Goal: Transaction & Acquisition: Purchase product/service

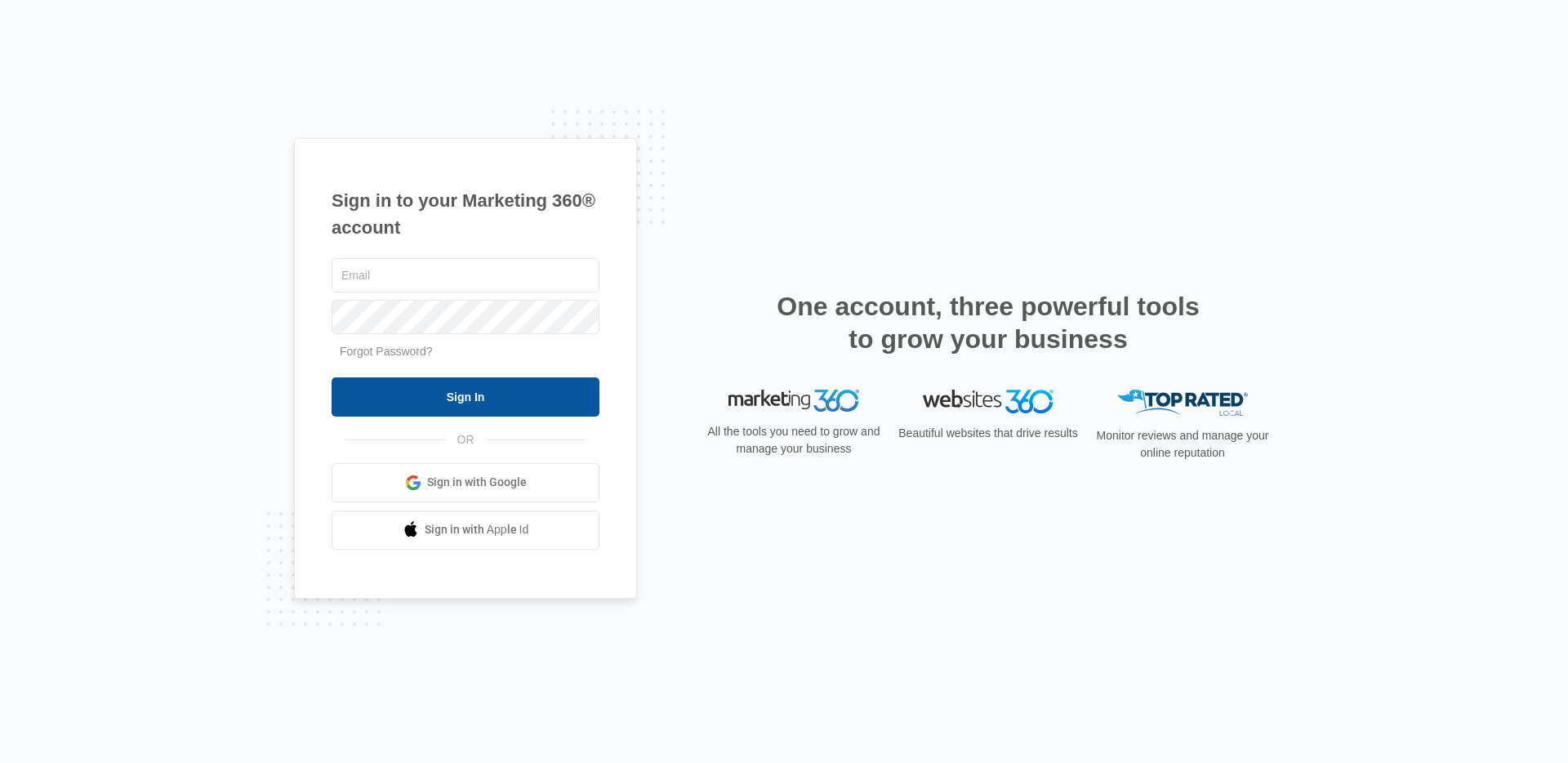
type input "[PERSON_NAME][EMAIL_ADDRESS][PERSON_NAME][DOMAIN_NAME]"
click at [496, 397] on input "Sign In" at bounding box center [464, 397] width 267 height 40
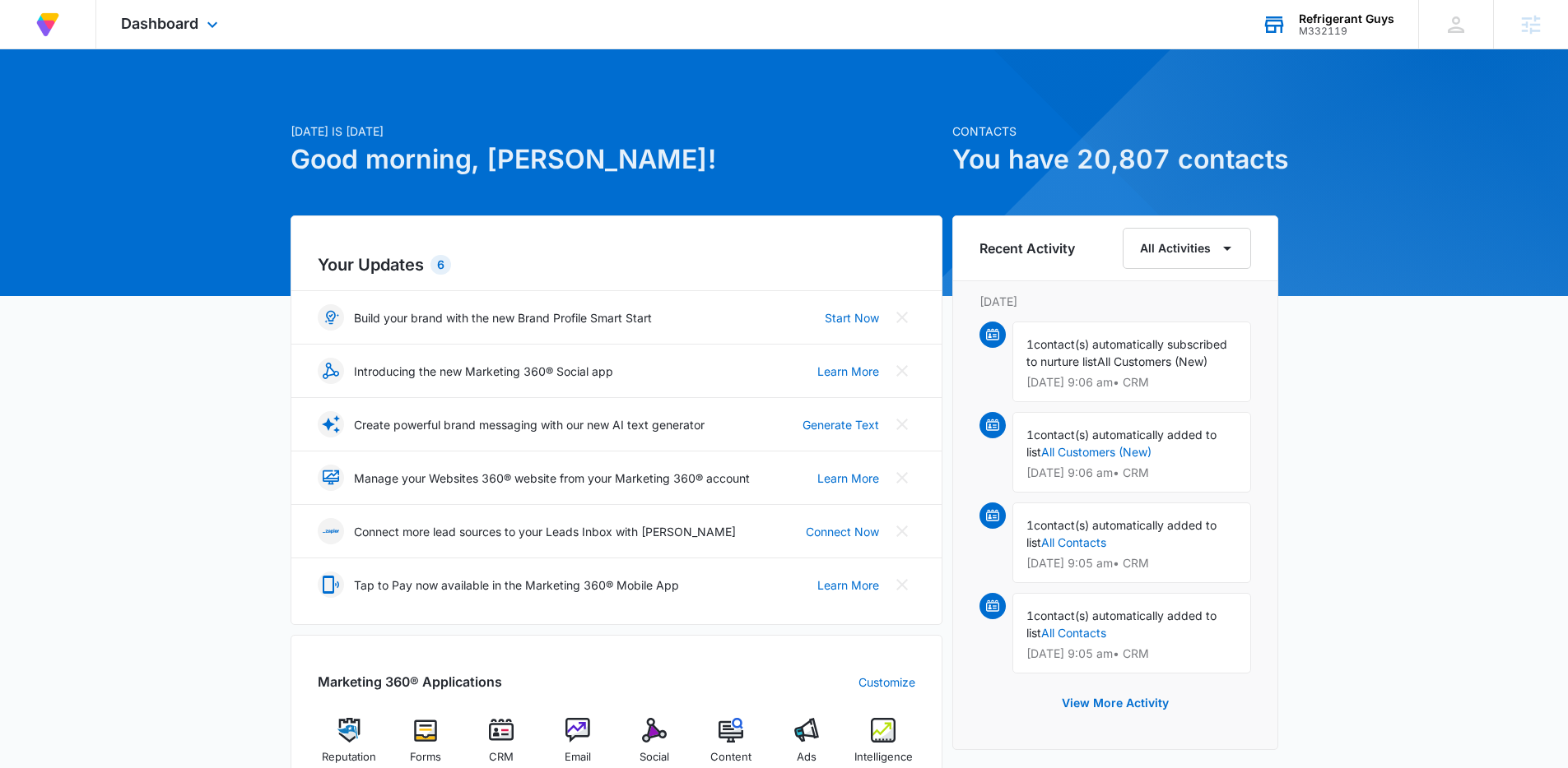
click at [1329, 4] on div "Refrigerant Guys M332119 Your Accounts View All" at bounding box center [1328, 24] width 181 height 49
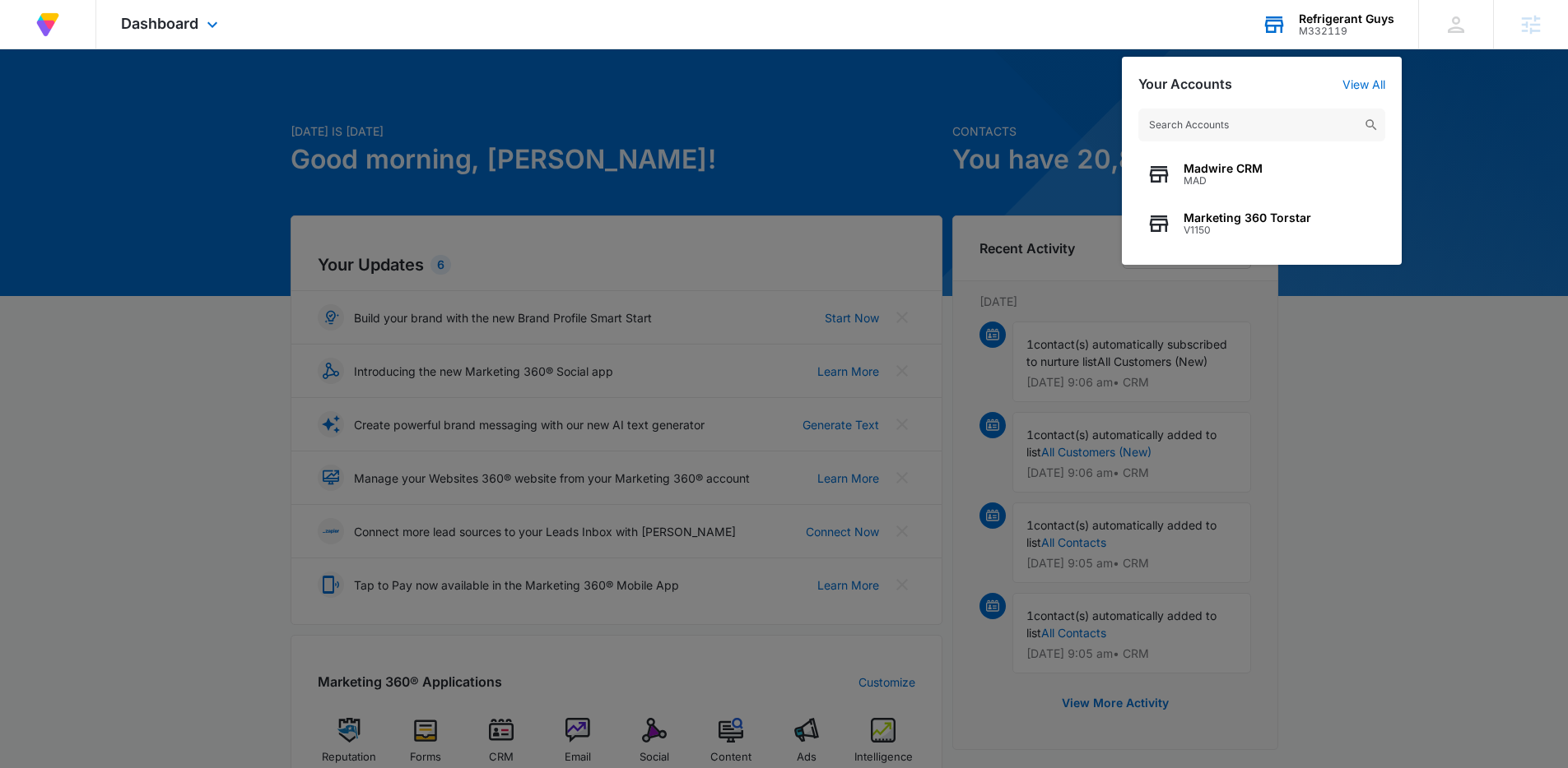
click at [1235, 121] on input "text" at bounding box center [1262, 125] width 247 height 33
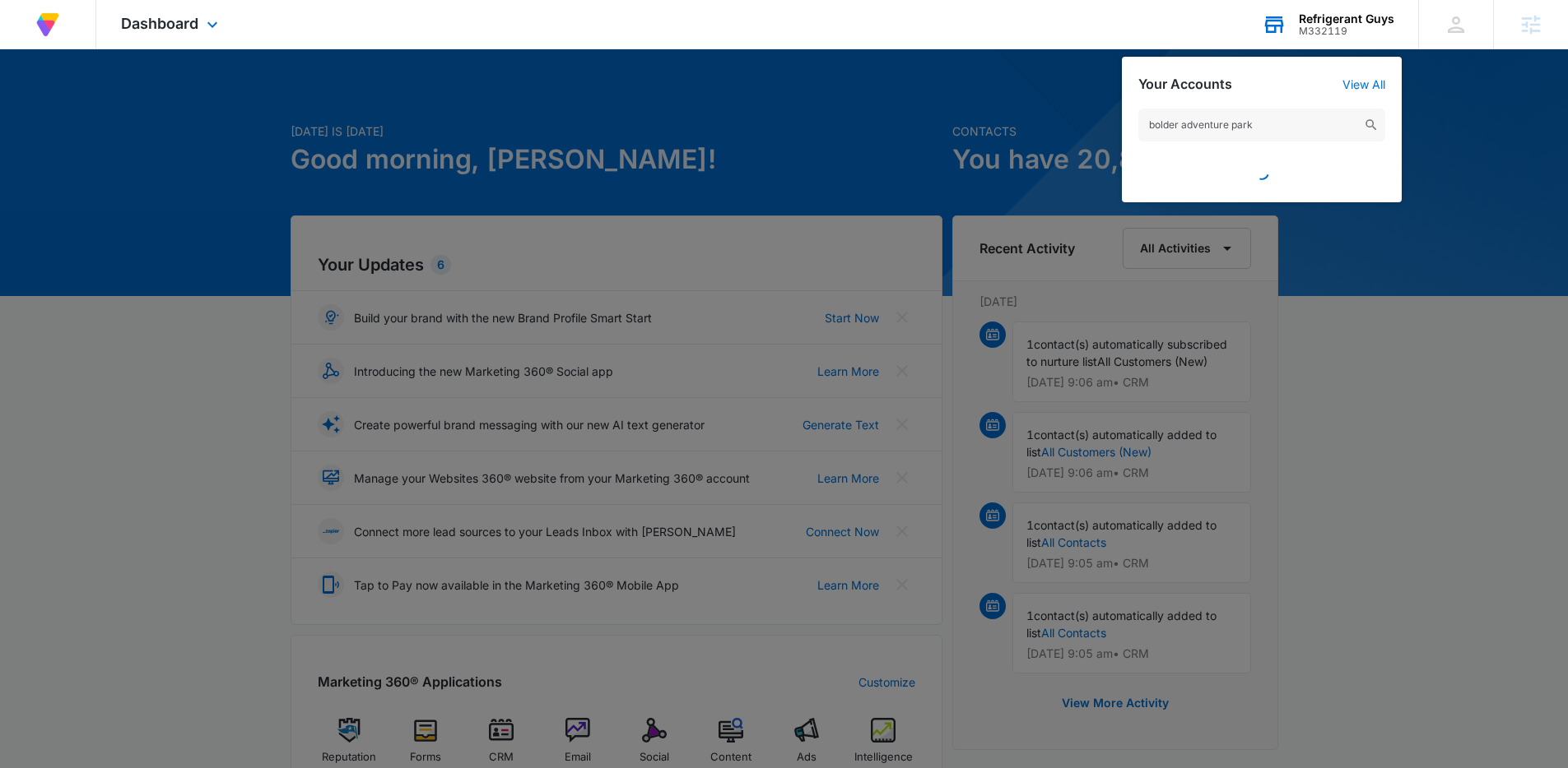
click at [1294, 129] on input "bolder adventure park" at bounding box center [1262, 125] width 247 height 33
drag, startPoint x: 1094, startPoint y: 121, endPoint x: 914, endPoint y: 102, distance: 181.0
click at [1036, 50] on nav "At Volusion, we work hard to foster a great work environment where everyone fee…" at bounding box center [784, 24] width 1568 height 50
type input "bolder adventure park"
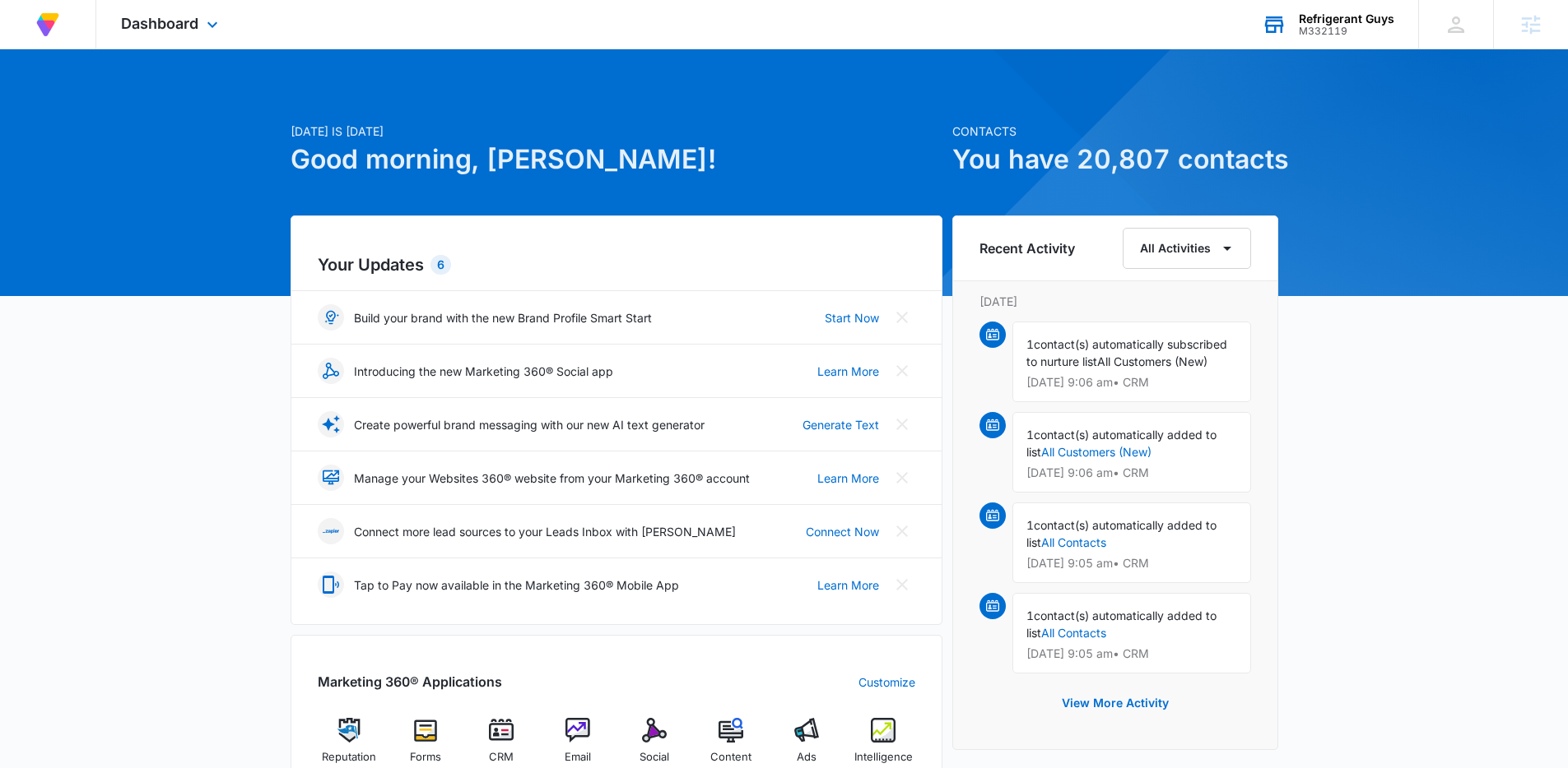
click at [1385, 21] on div "Refrigerant Guys" at bounding box center [1346, 19] width 95 height 14
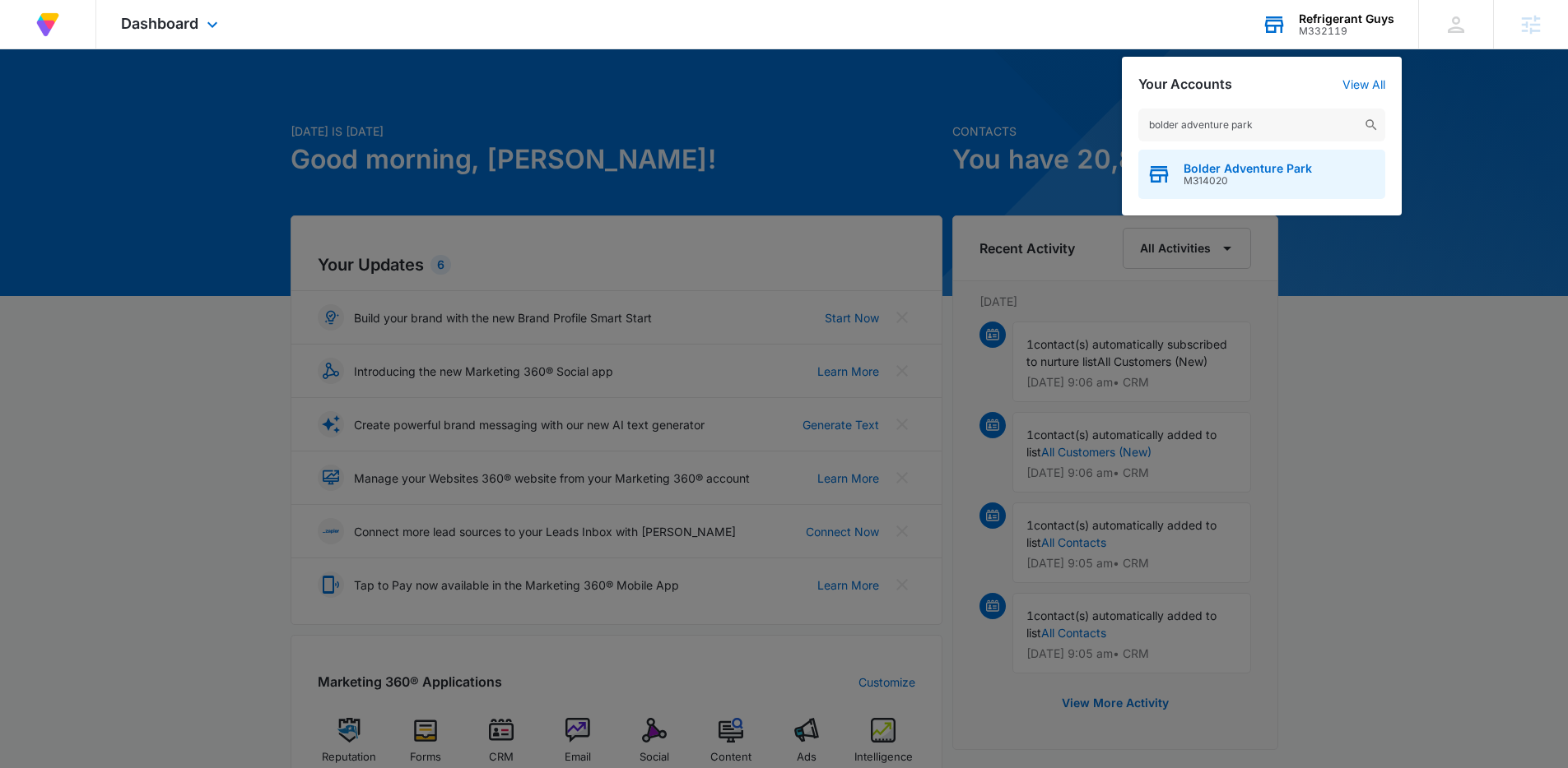
type input "bolder adventure park"
click at [1240, 188] on div "Bolder Adventure Park M314020" at bounding box center [1262, 174] width 247 height 50
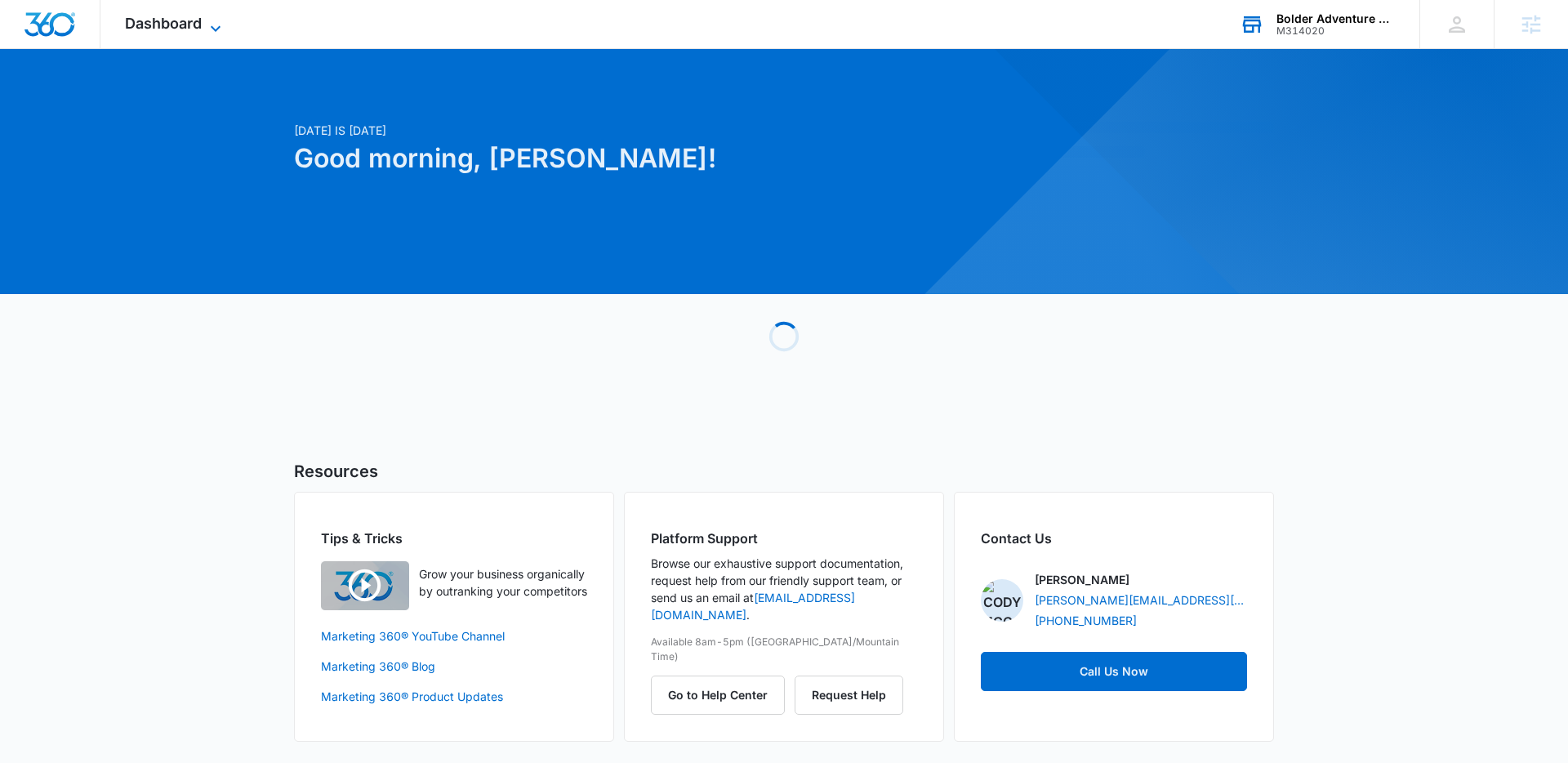
click at [178, 24] on span "Dashboard" at bounding box center [163, 23] width 77 height 17
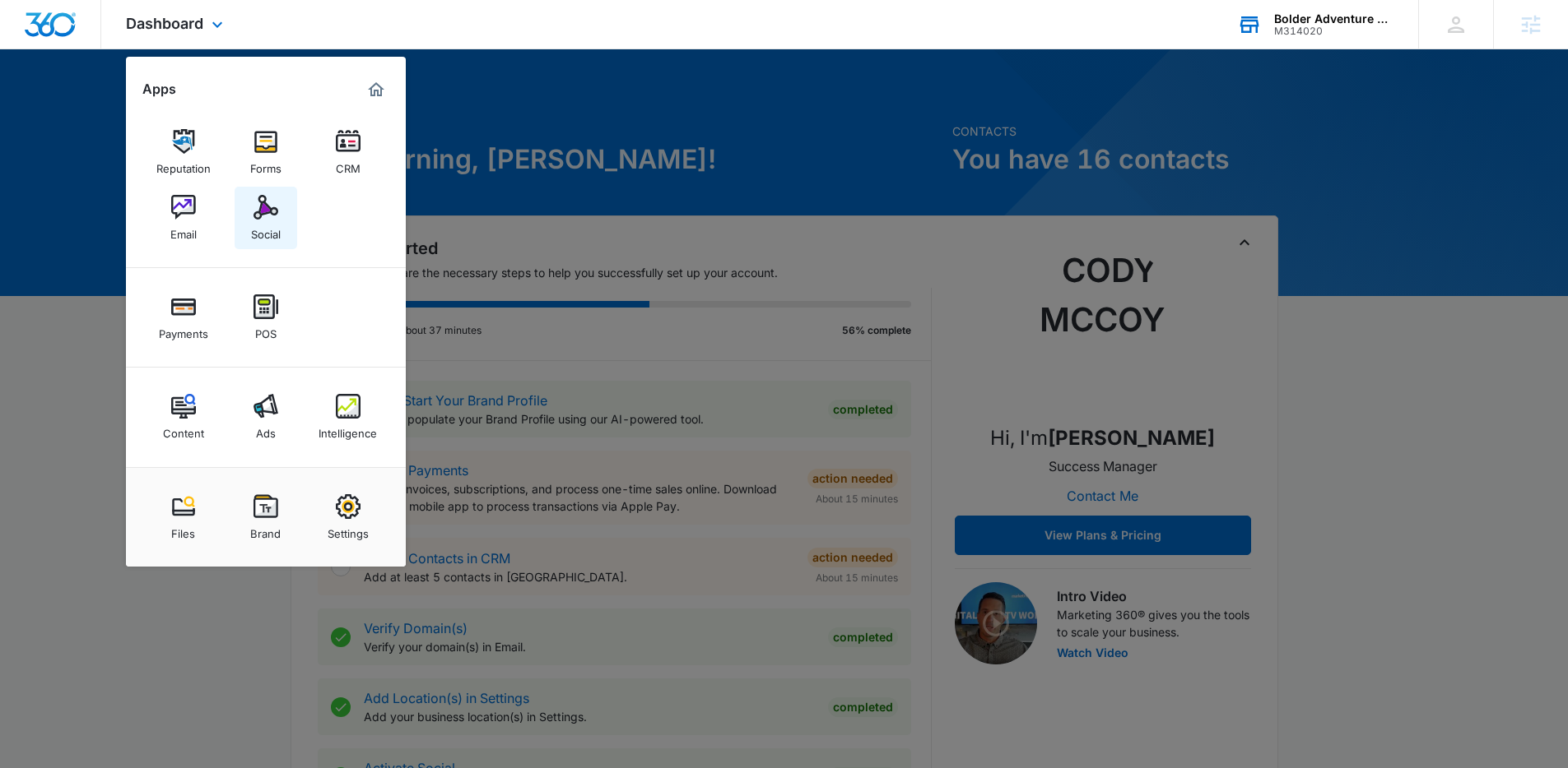
click at [261, 201] on img at bounding box center [266, 206] width 24 height 24
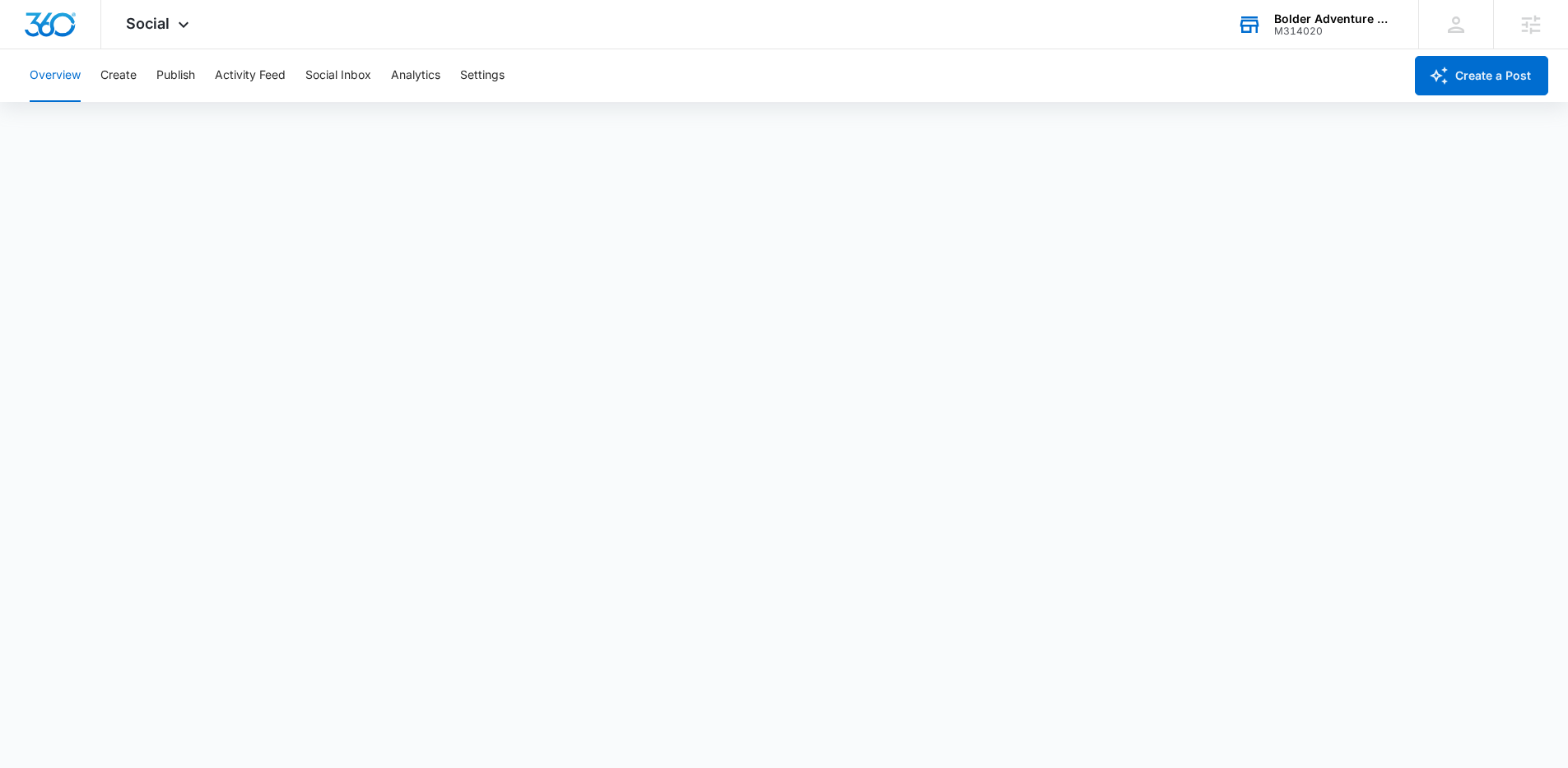
click at [205, 78] on div "Overview Create Publish Activity Feed Social Inbox Analytics Settings" at bounding box center [711, 76] width 1383 height 52
click at [182, 79] on button "Publish" at bounding box center [176, 76] width 39 height 52
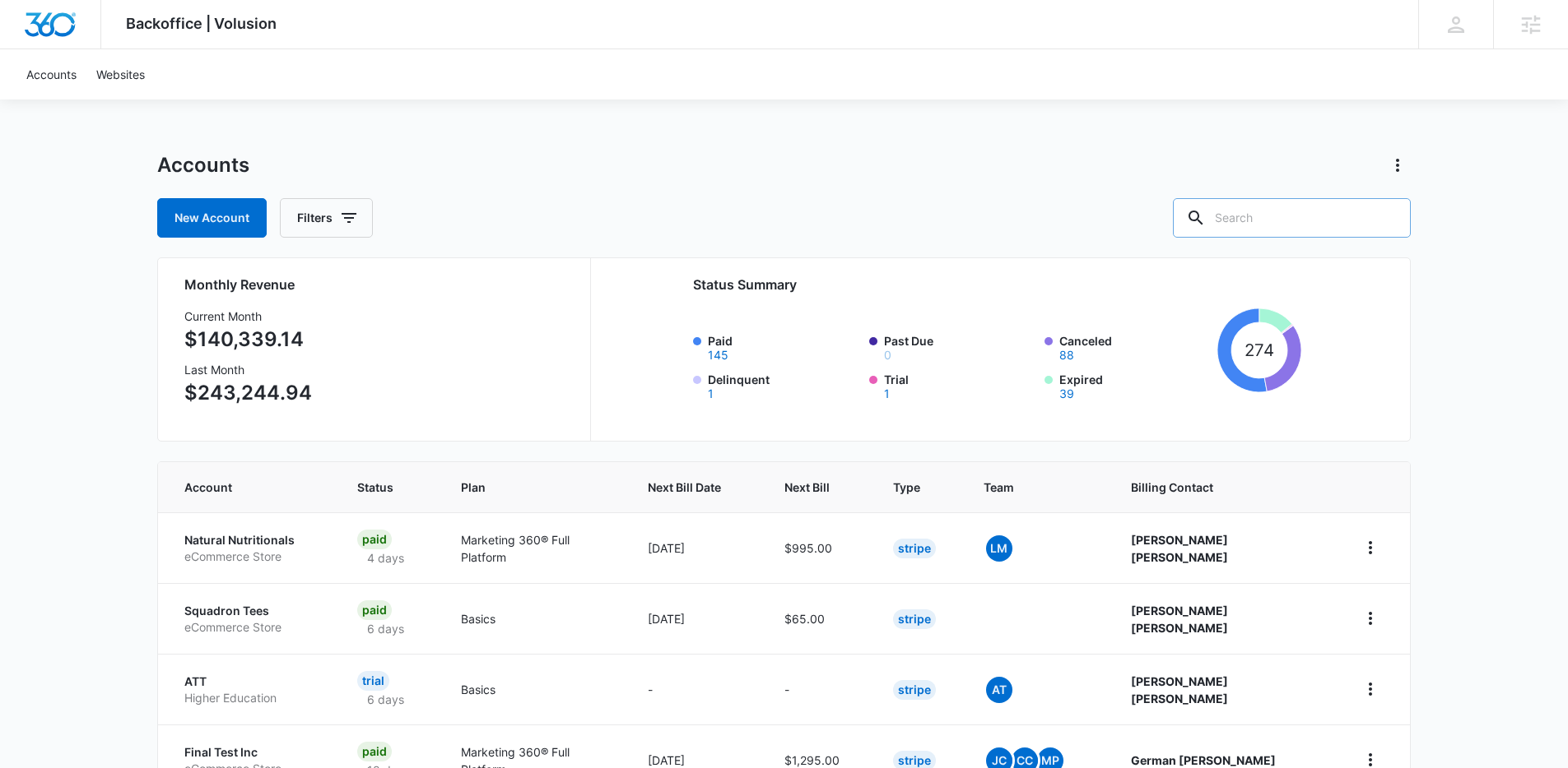
click at [1313, 228] on input "text" at bounding box center [1292, 218] width 237 height 40
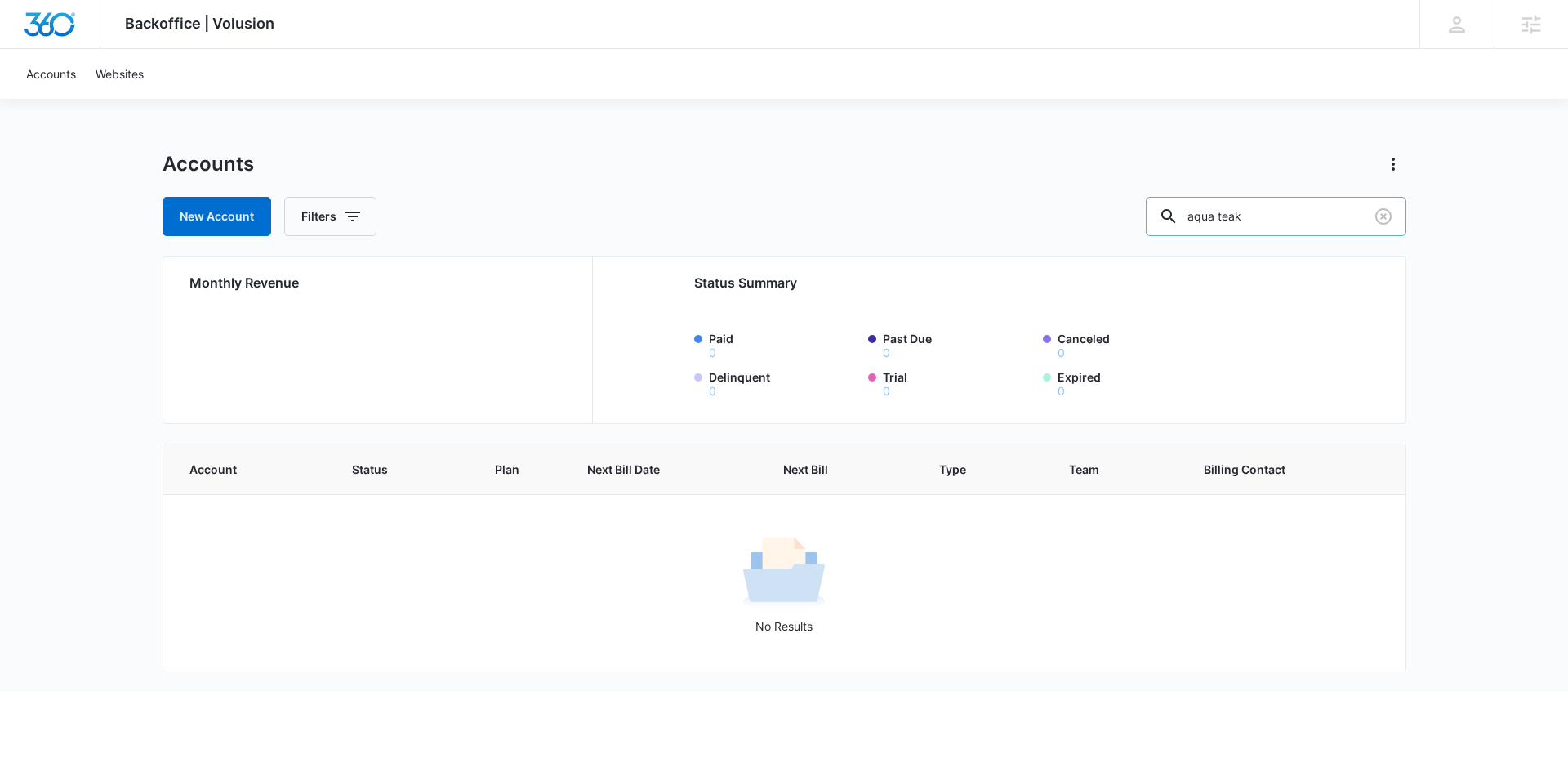
click at [1286, 214] on input "aqua teak" at bounding box center [1276, 216] width 261 height 40
drag, startPoint x: 1288, startPoint y: 215, endPoint x: 1068, endPoint y: 196, distance: 220.8
click at [1069, 197] on div "New Account Filters aqua teak" at bounding box center [784, 216] width 1244 height 40
type input "aqua teak"
click at [1529, 6] on div "Agencies" at bounding box center [1530, 24] width 74 height 48
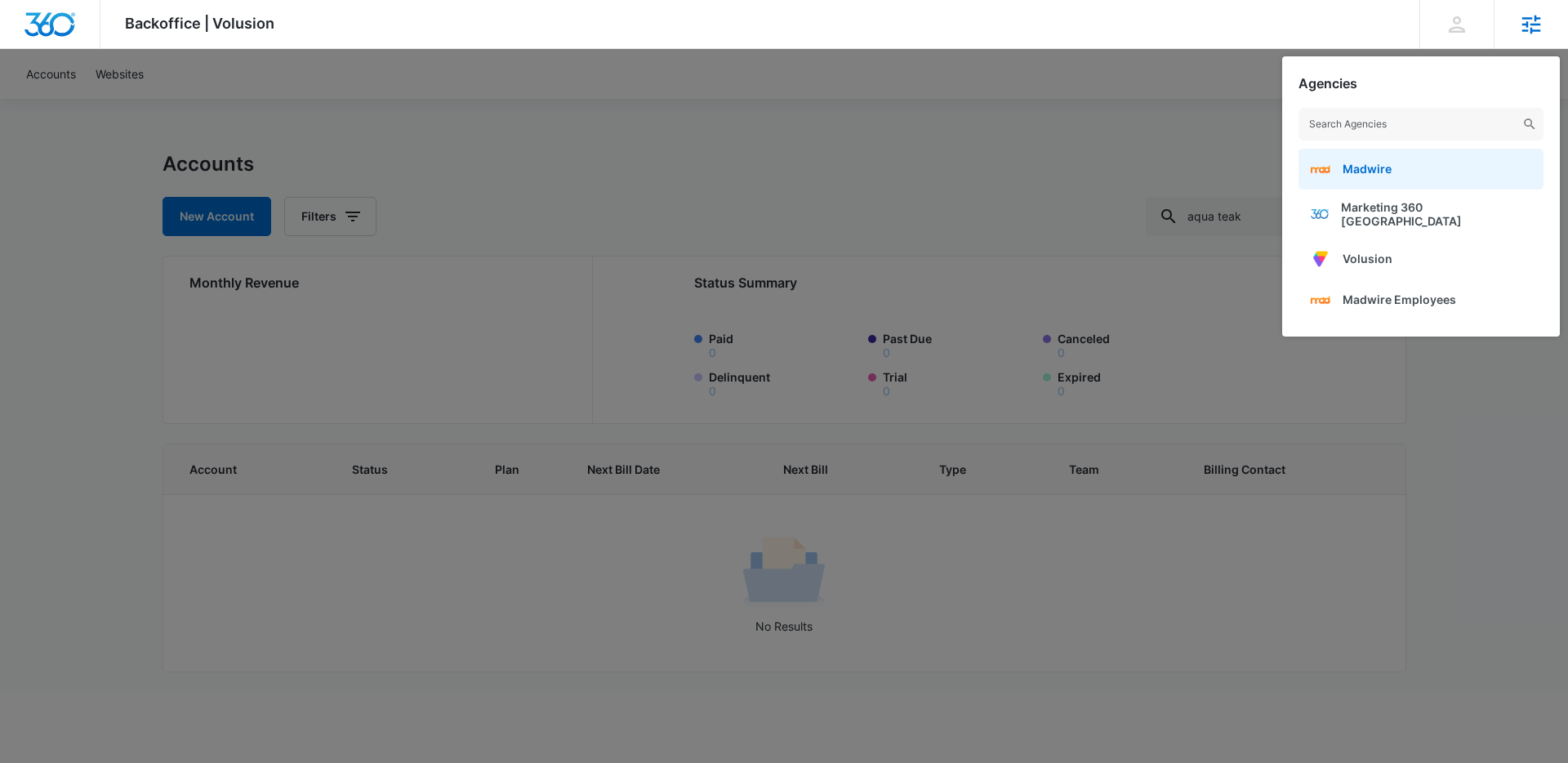
click at [1393, 178] on link "Madwire" at bounding box center [1421, 169] width 245 height 41
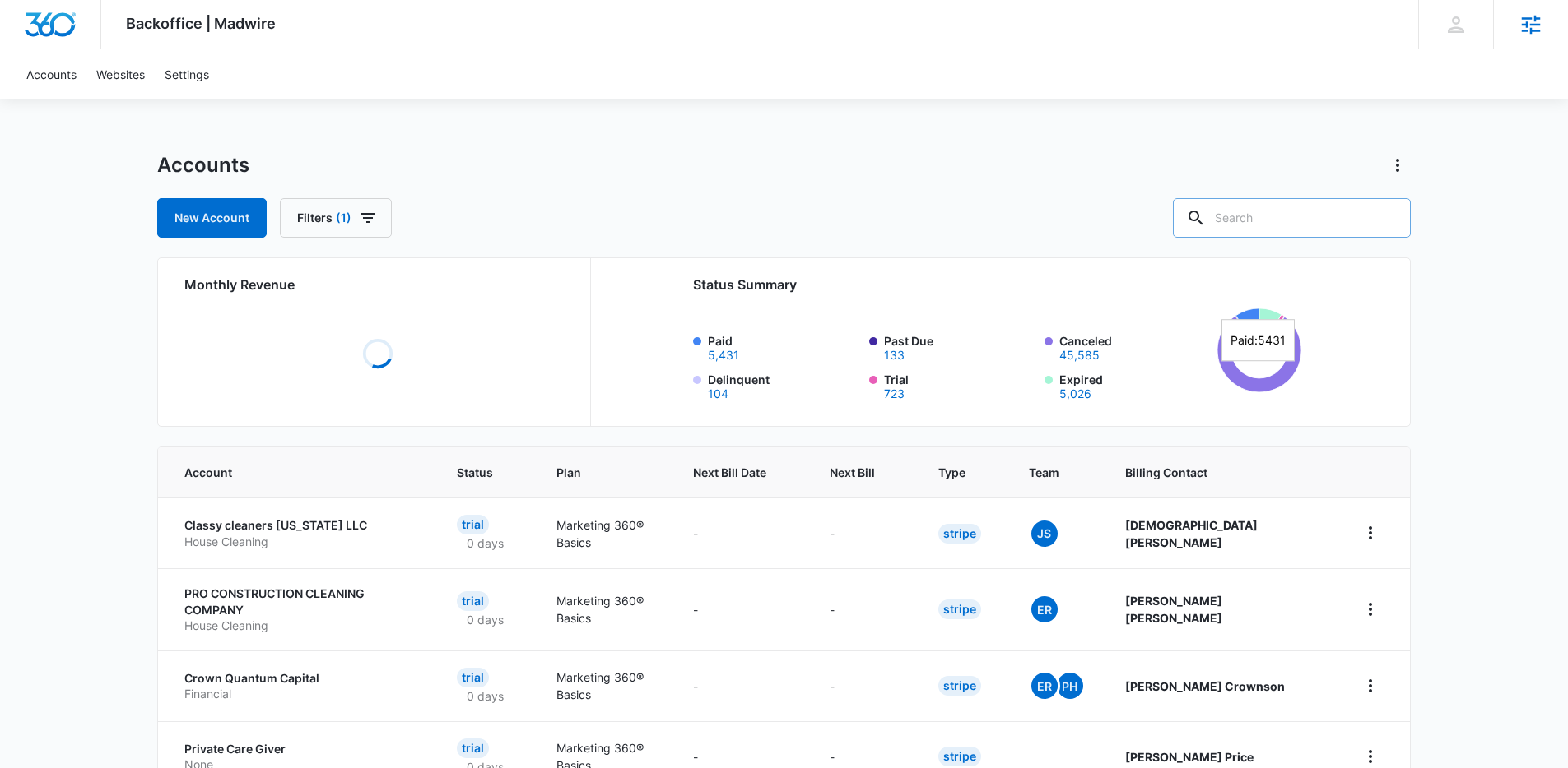
click at [1308, 212] on input "text" at bounding box center [1292, 218] width 237 height 40
type input "aqua teak"
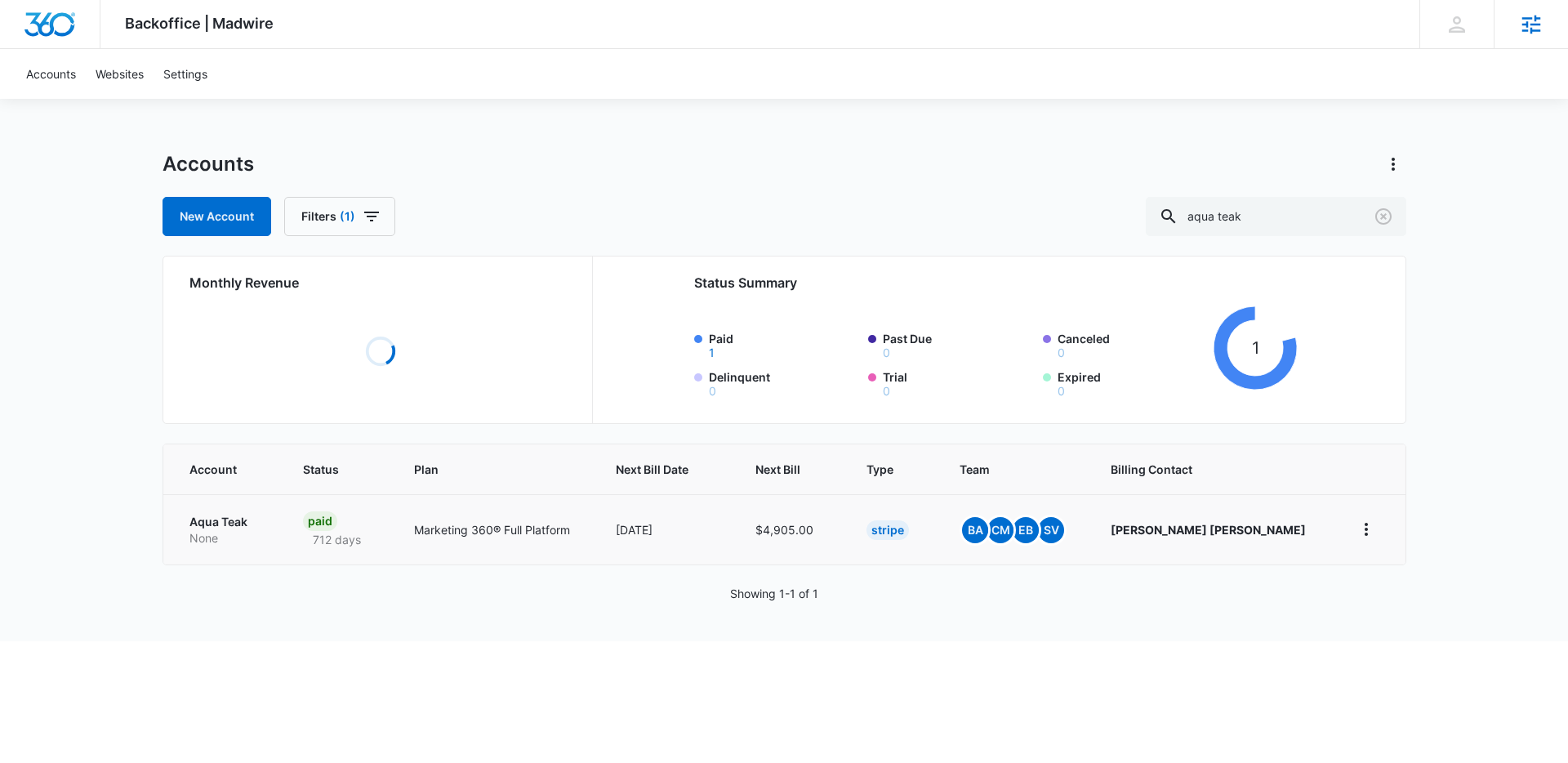
click at [219, 518] on p "Aqua Teak" at bounding box center [227, 522] width 75 height 16
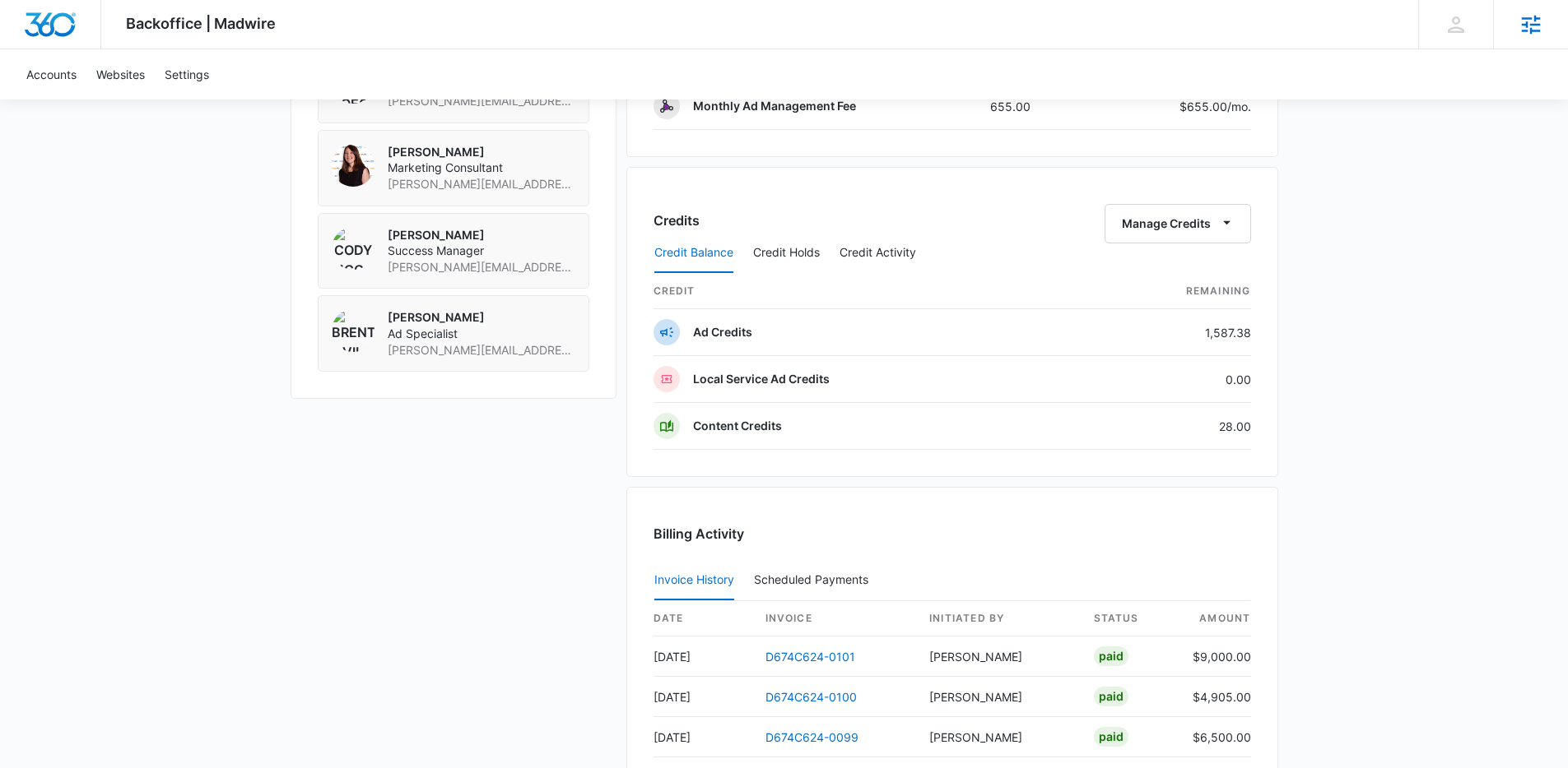
scroll to position [1111, 0]
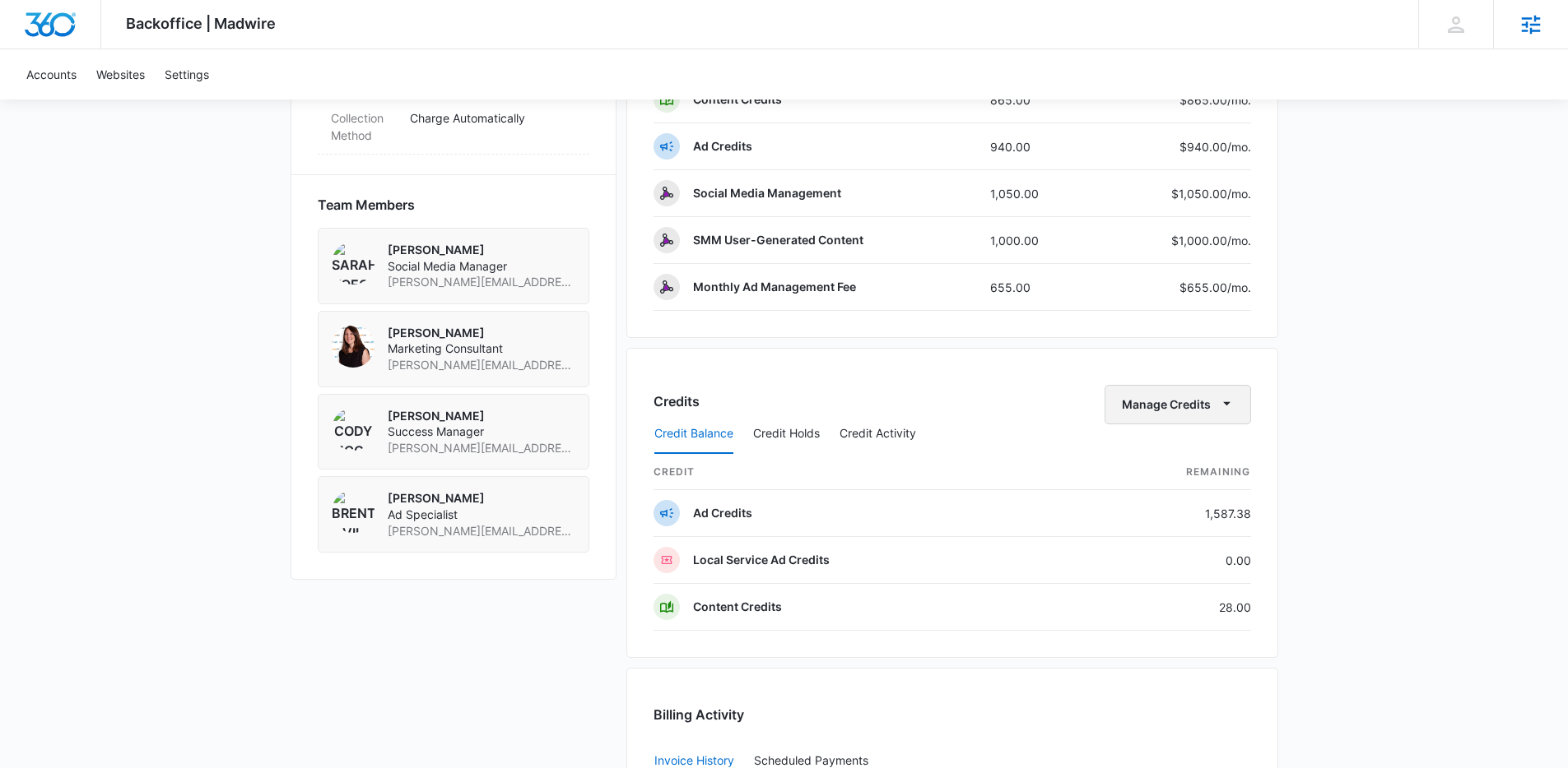
click at [1219, 385] on button "Manage Credits" at bounding box center [1177, 404] width 147 height 40
click at [1181, 456] on div "Transfer Credits" at bounding box center [1167, 457] width 87 height 12
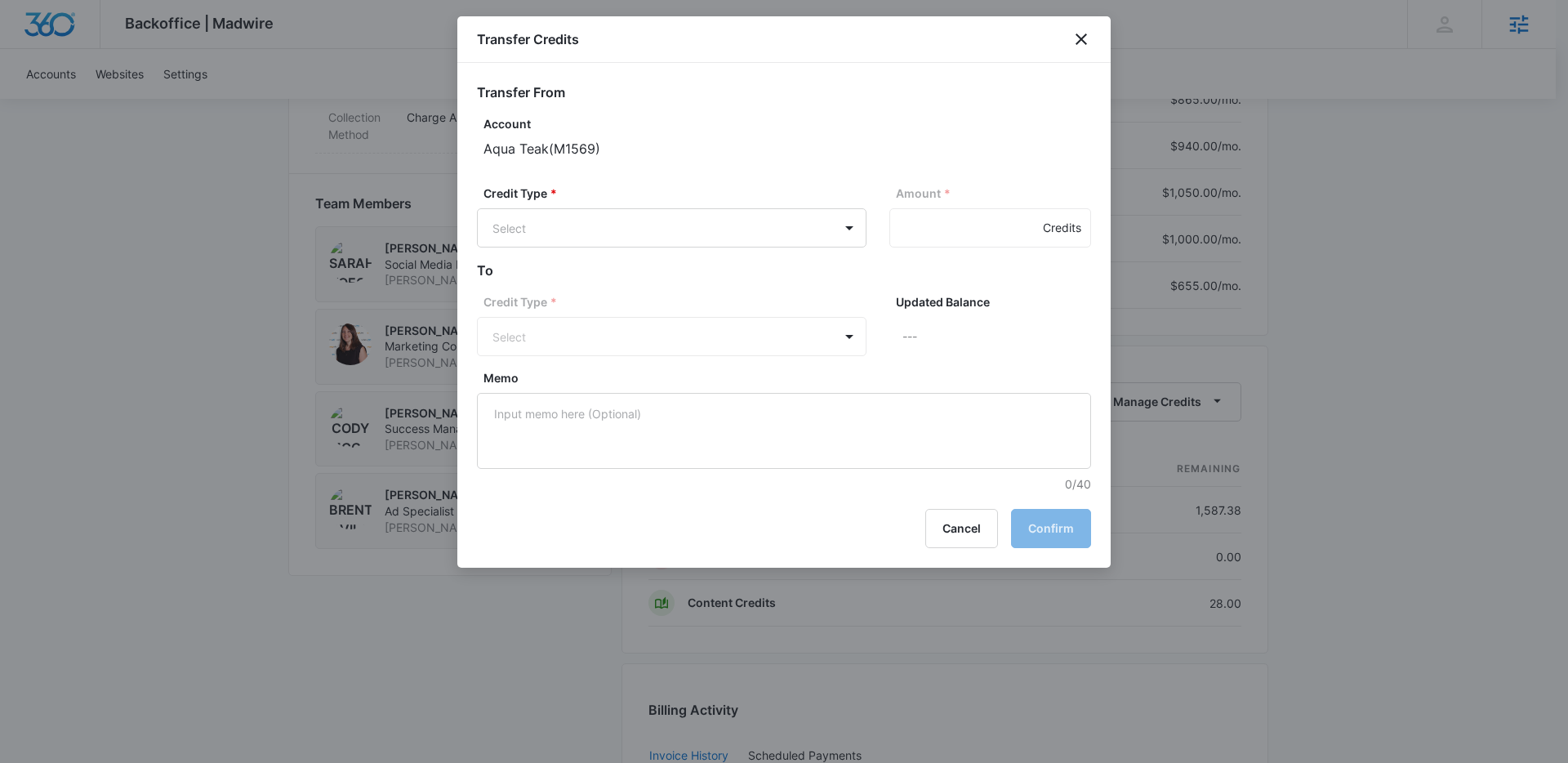
click at [1074, 50] on div "Transfer Credits" at bounding box center [784, 40] width 654 height 46
click at [1078, 44] on icon "close" at bounding box center [1081, 40] width 12 height 12
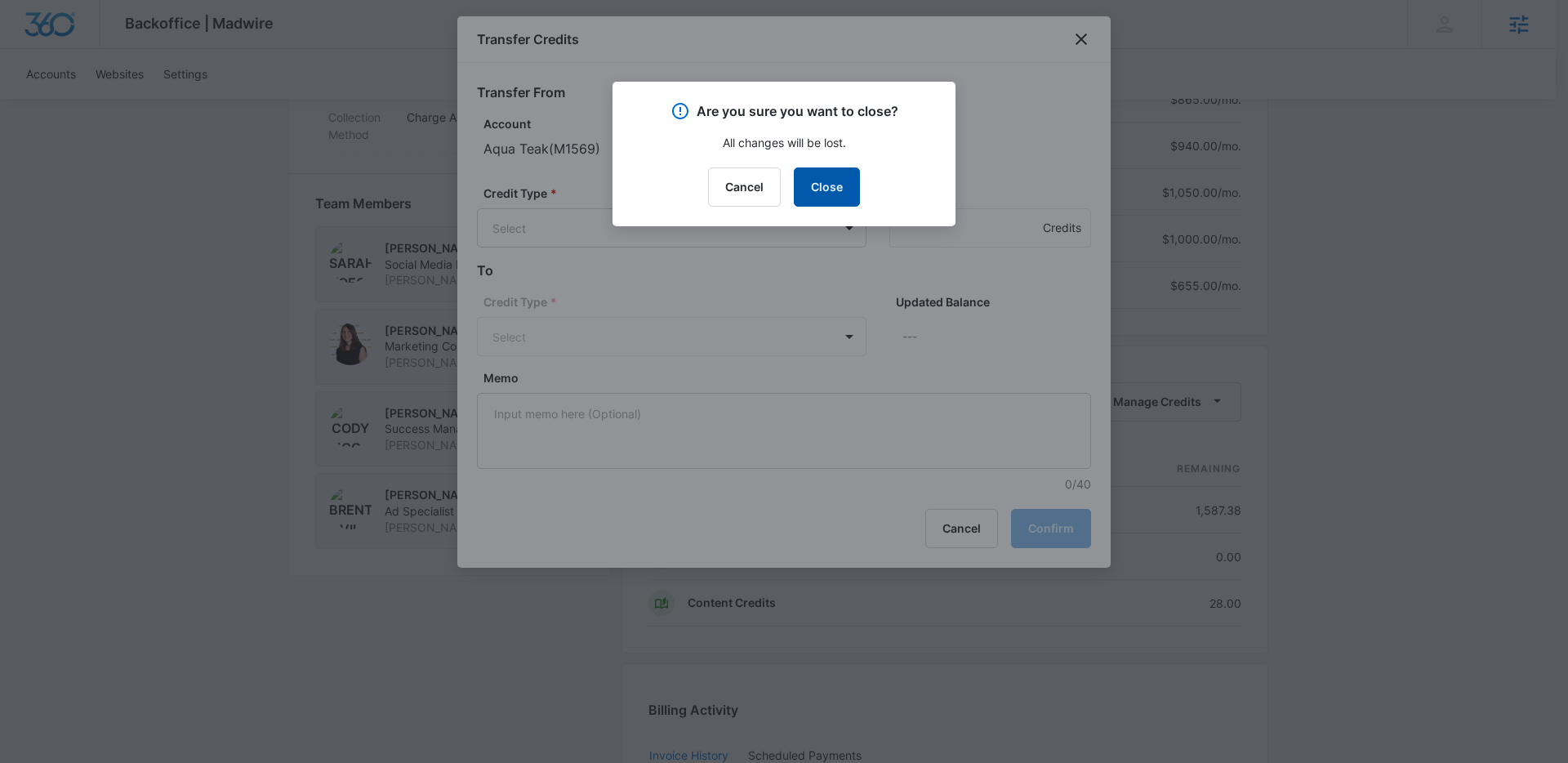
click at [832, 201] on button "Close" at bounding box center [826, 186] width 67 height 40
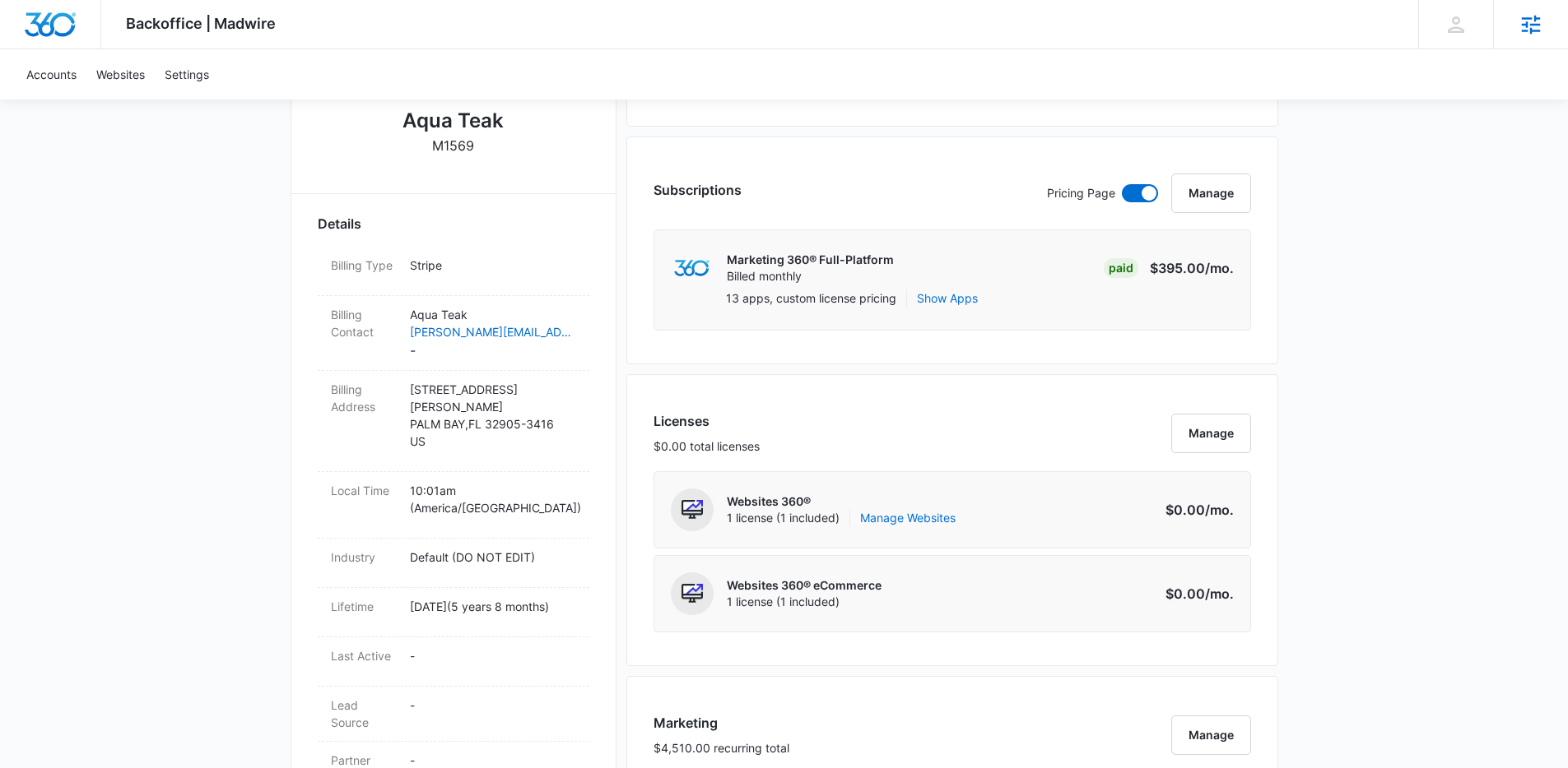
scroll to position [83, 0]
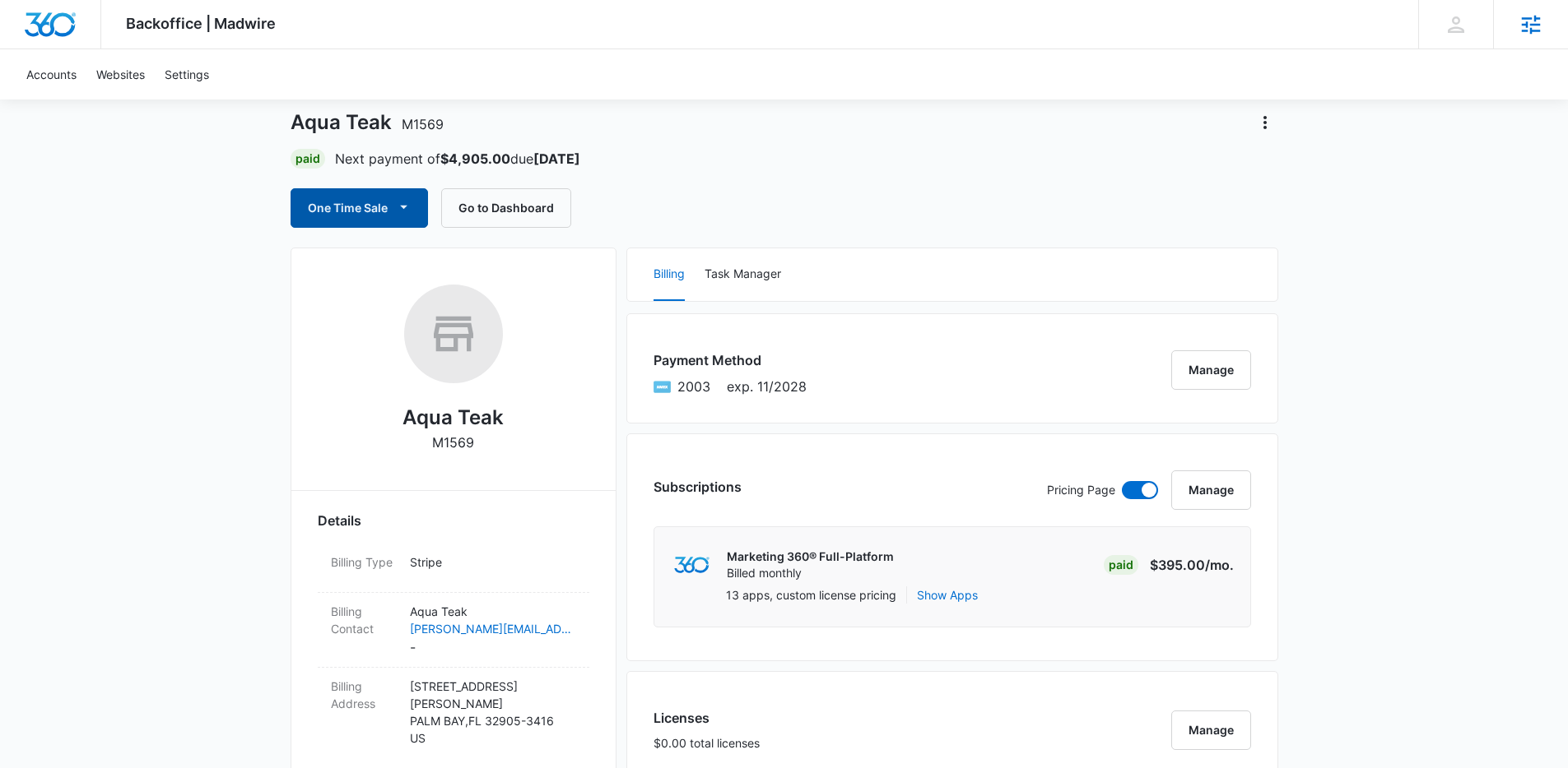
click at [414, 221] on button "One Time Sale" at bounding box center [359, 208] width 137 height 40
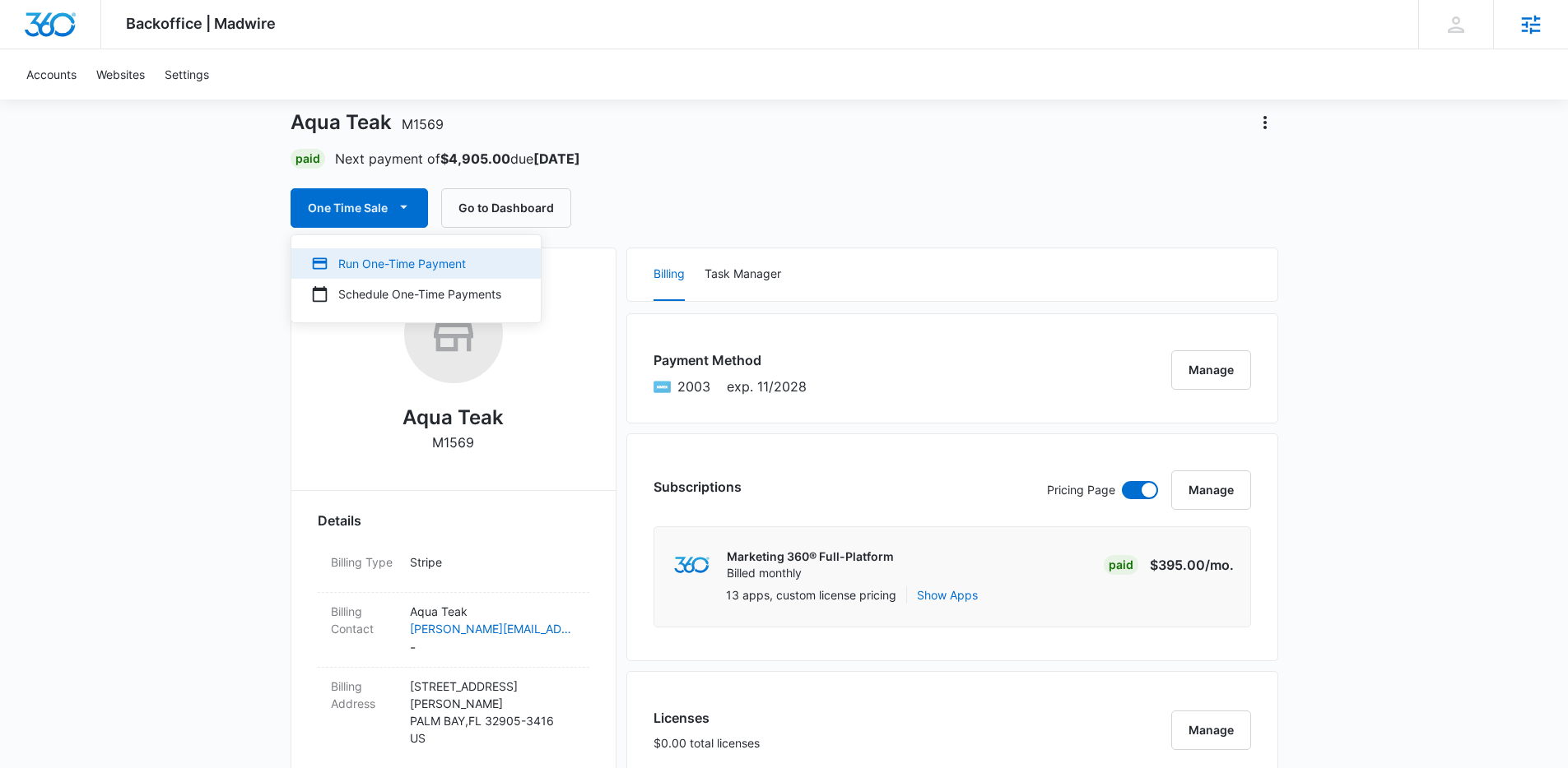
click at [386, 262] on div "Run One-Time Payment" at bounding box center [406, 263] width 190 height 17
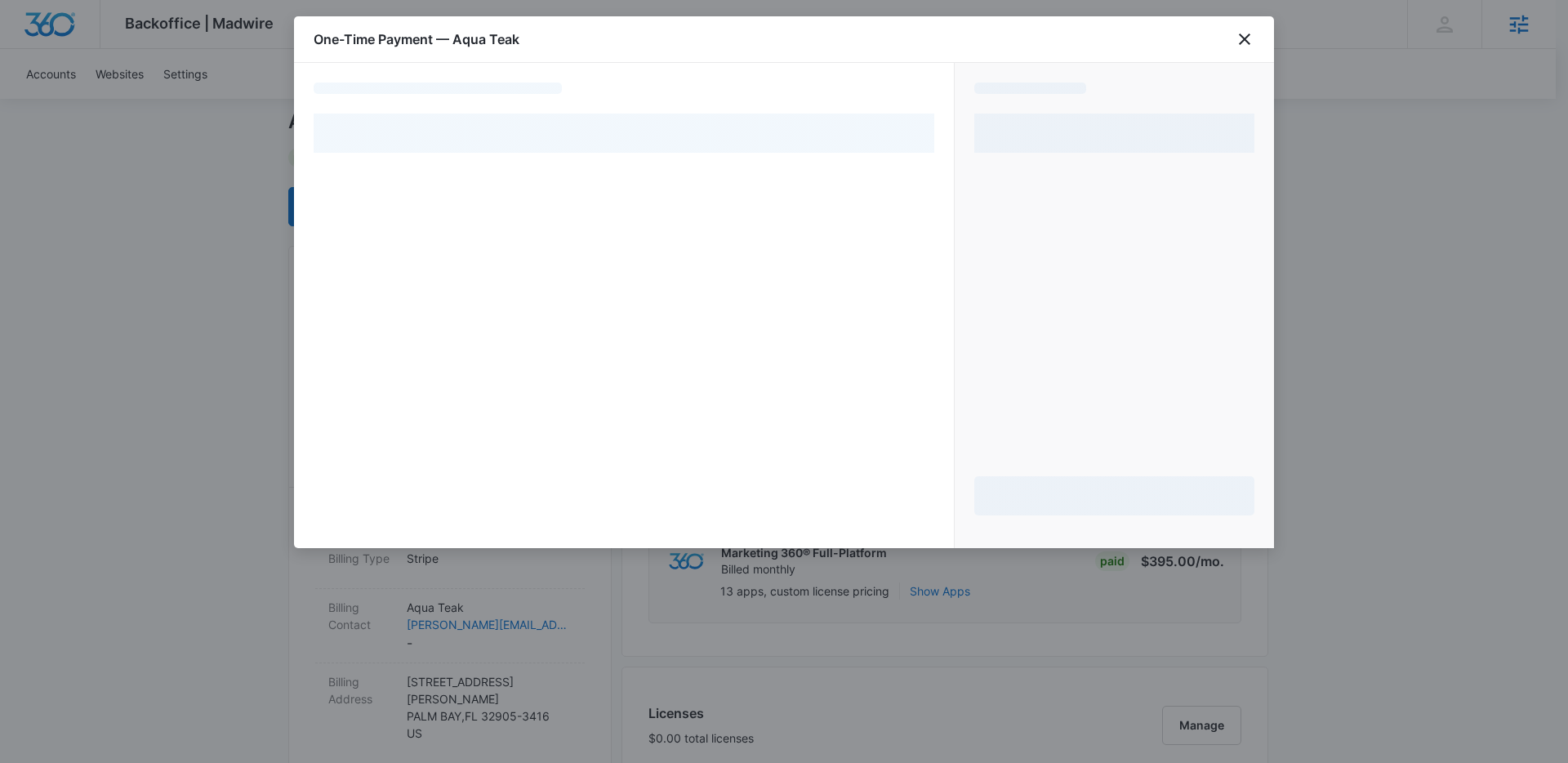
select select "pm_1OhFZIA4n8RTgNjU0OBkb7hT"
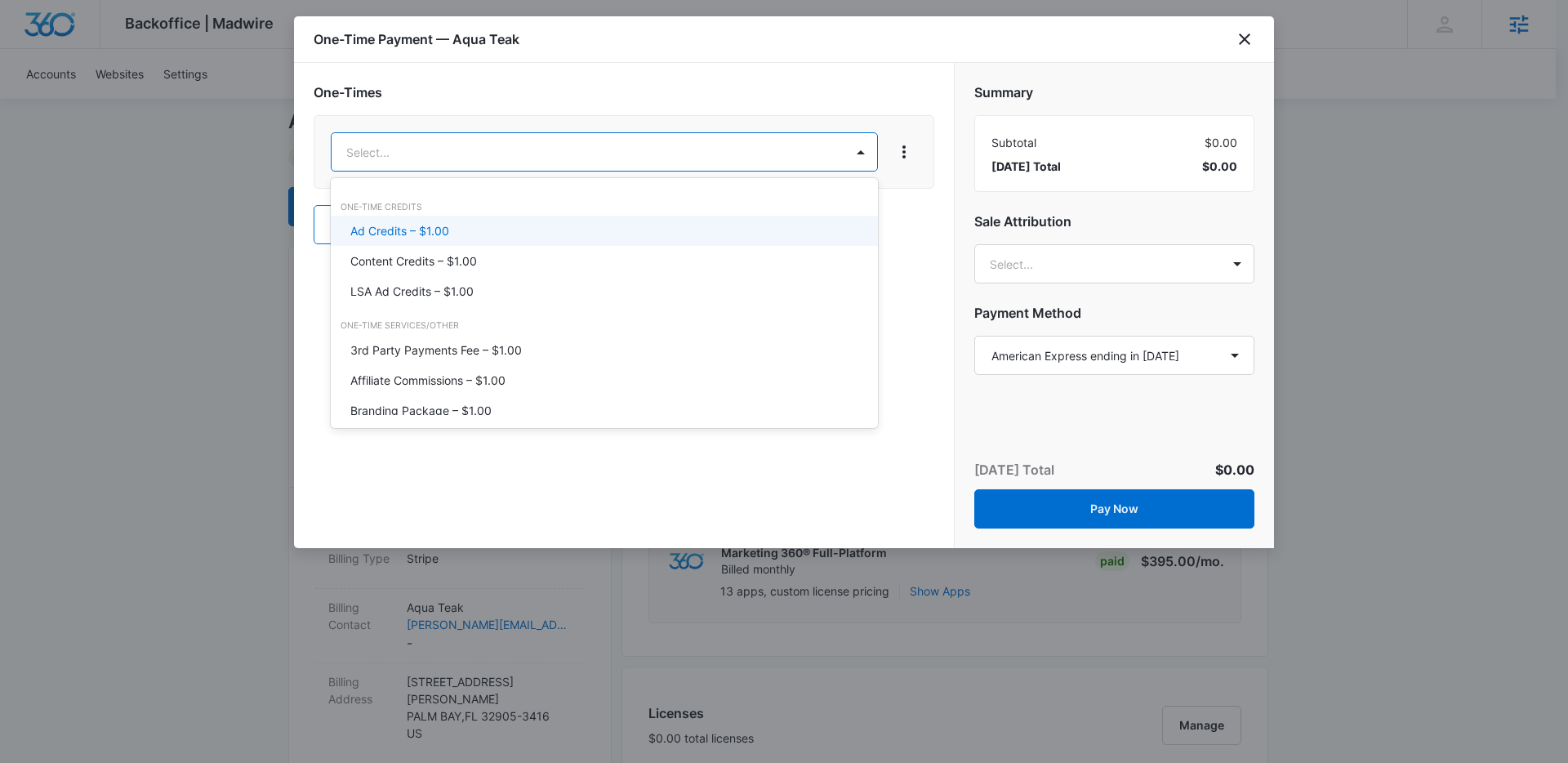
click at [454, 229] on div "Ad Credits – $1.00" at bounding box center [602, 231] width 505 height 17
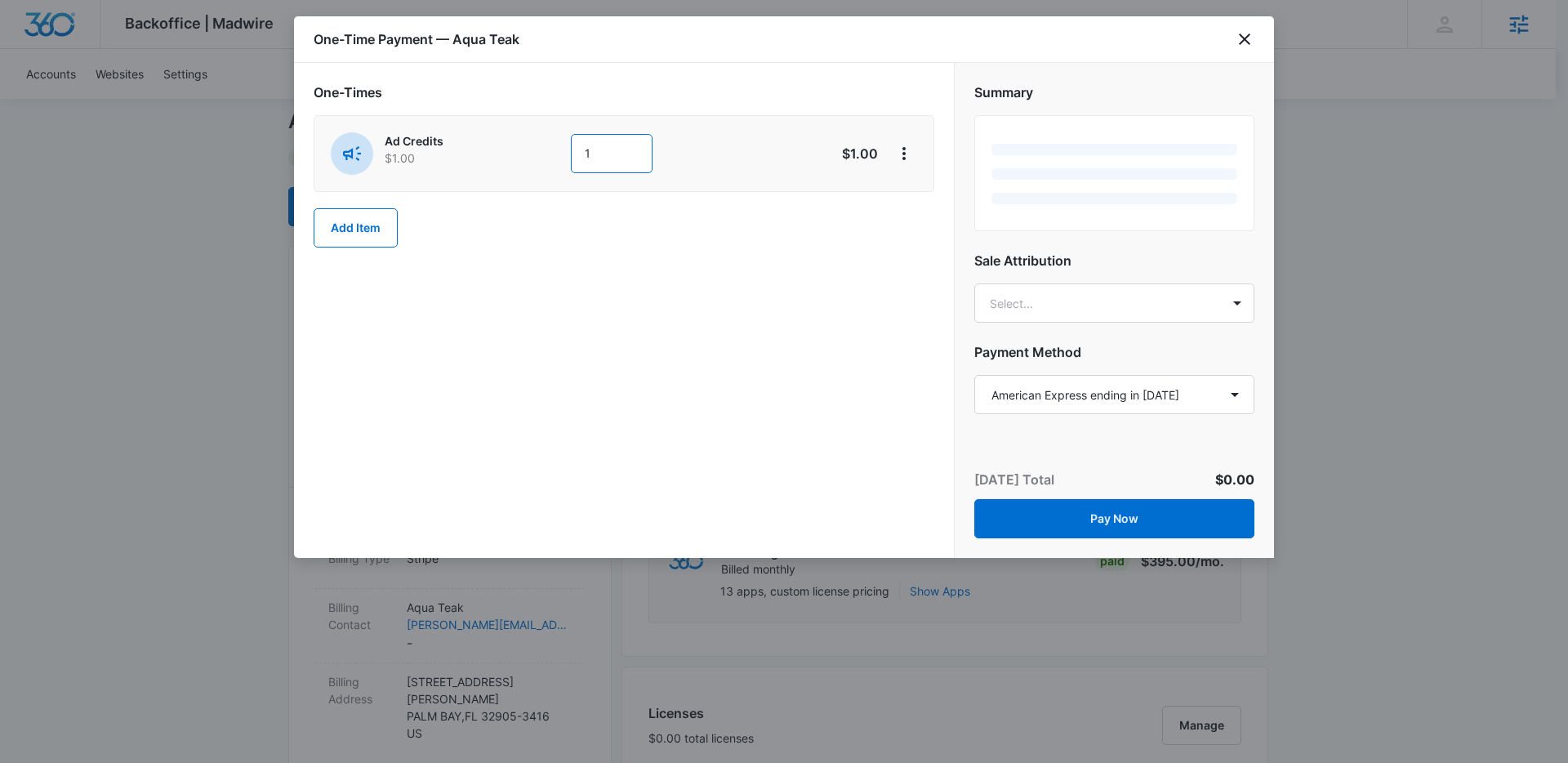
click at [615, 158] on input "1" at bounding box center [611, 154] width 82 height 40
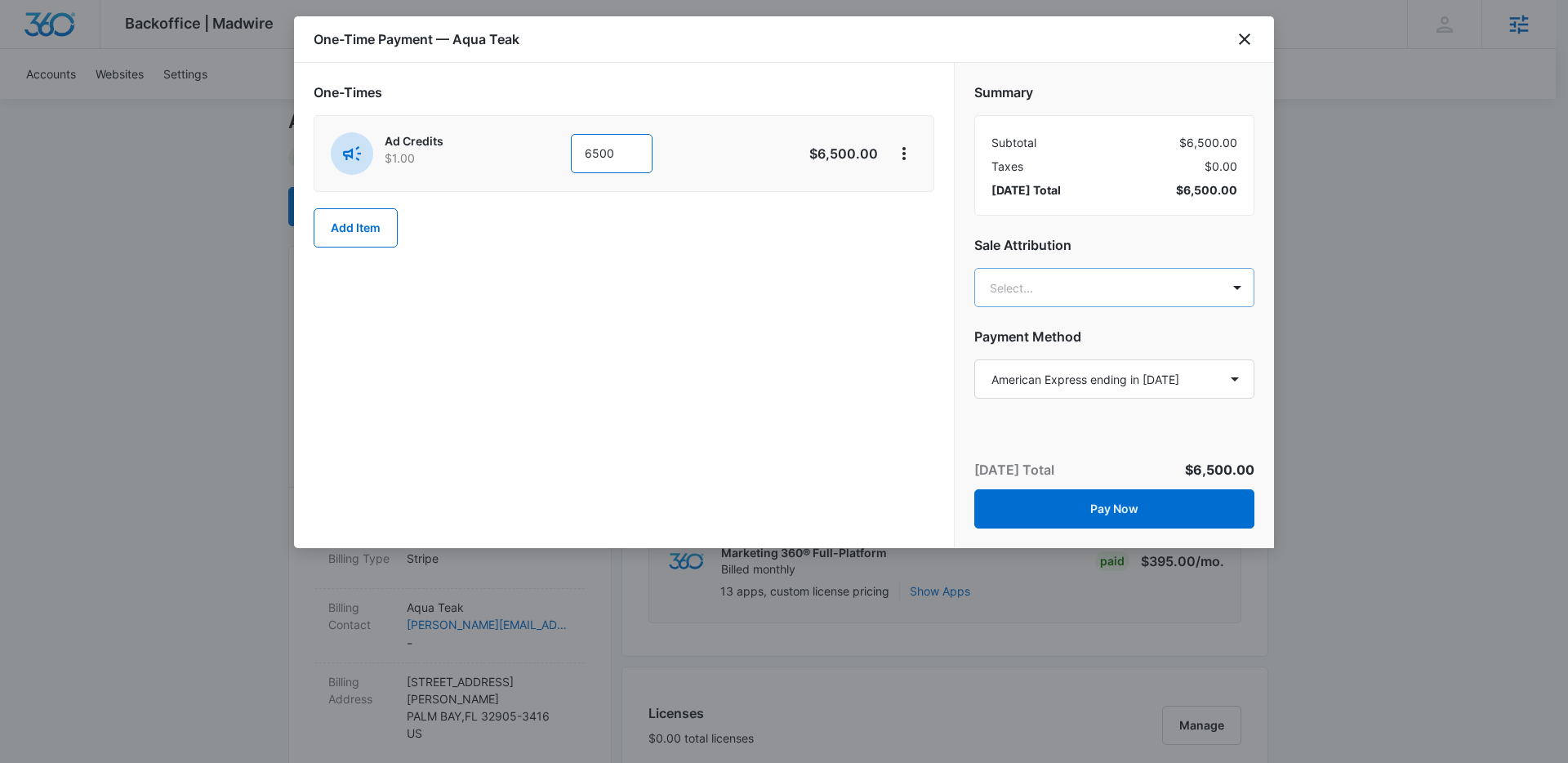
type input "6500"
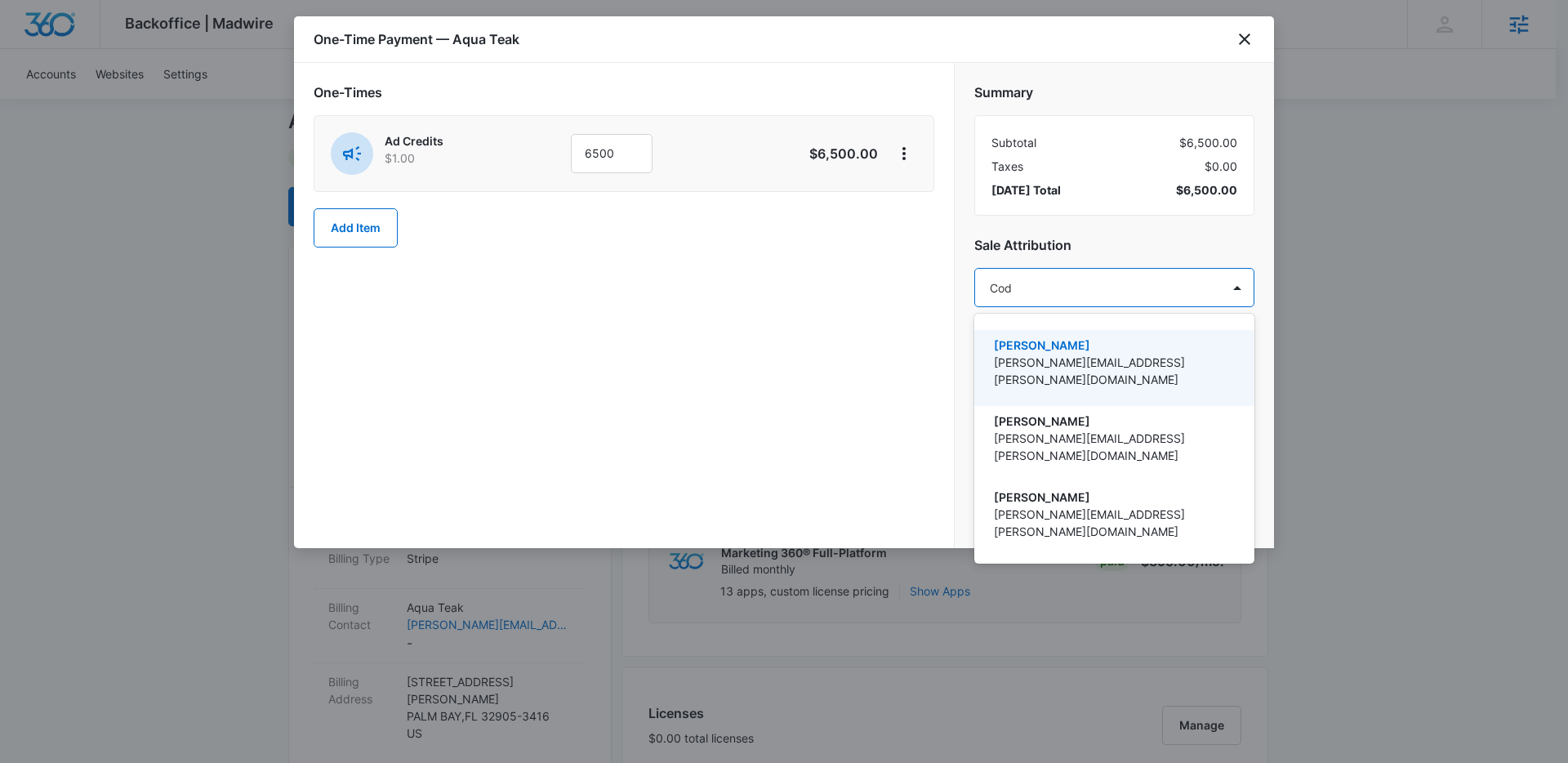
type input "[PERSON_NAME]"
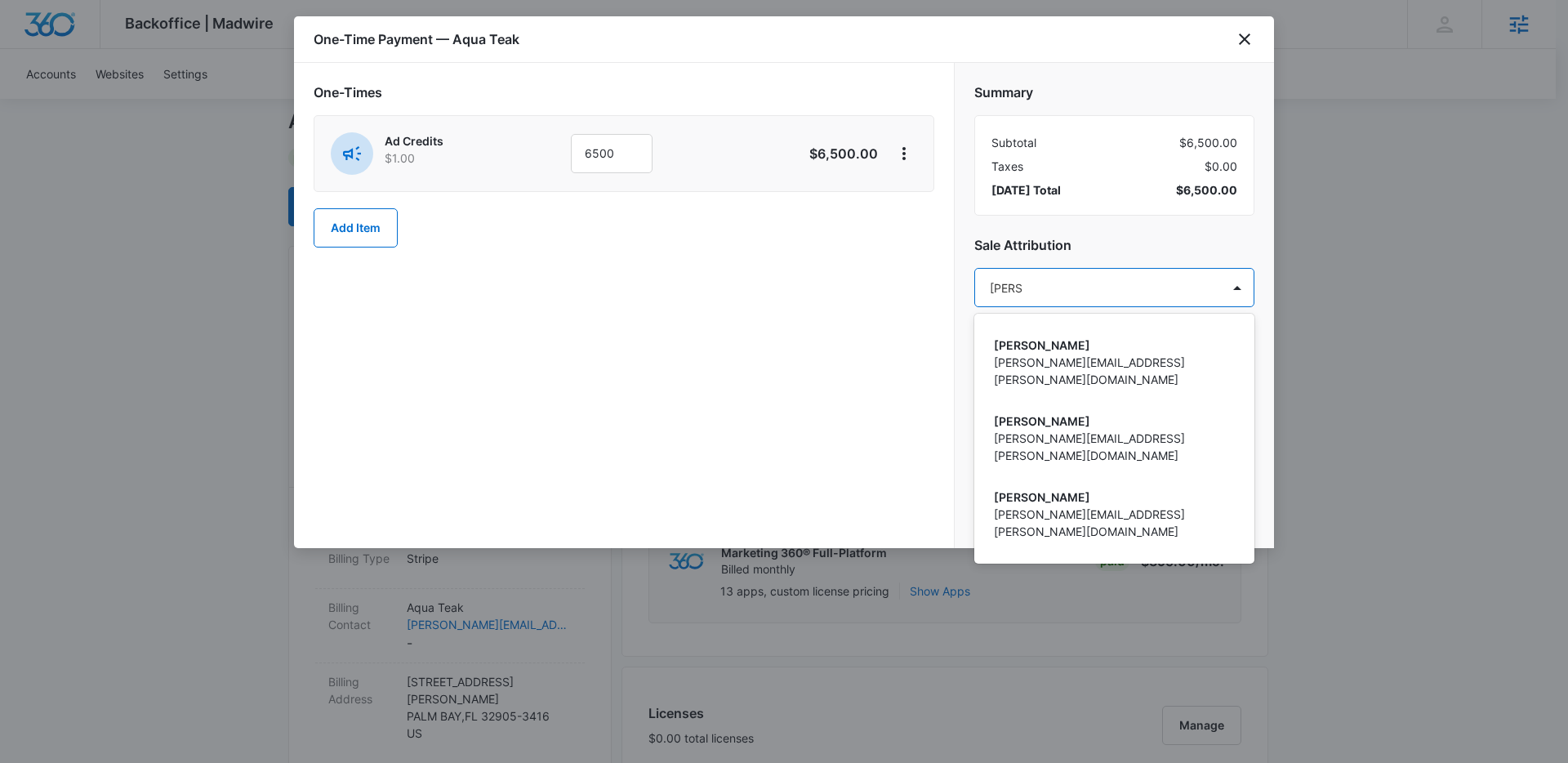
click at [1044, 565] on p "[PERSON_NAME]" at bounding box center [1113, 574] width 238 height 17
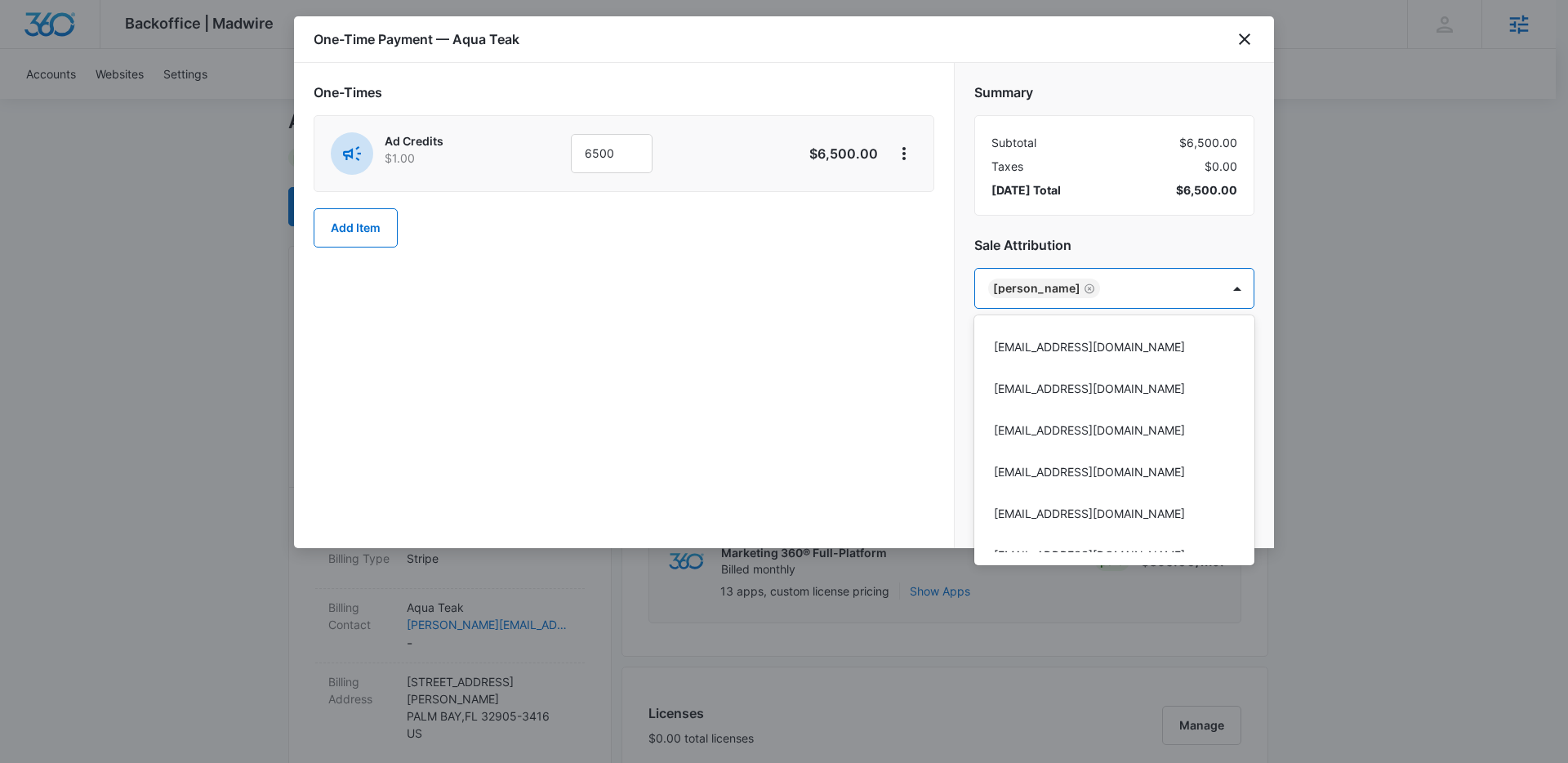
click at [816, 419] on div at bounding box center [784, 382] width 1568 height 763
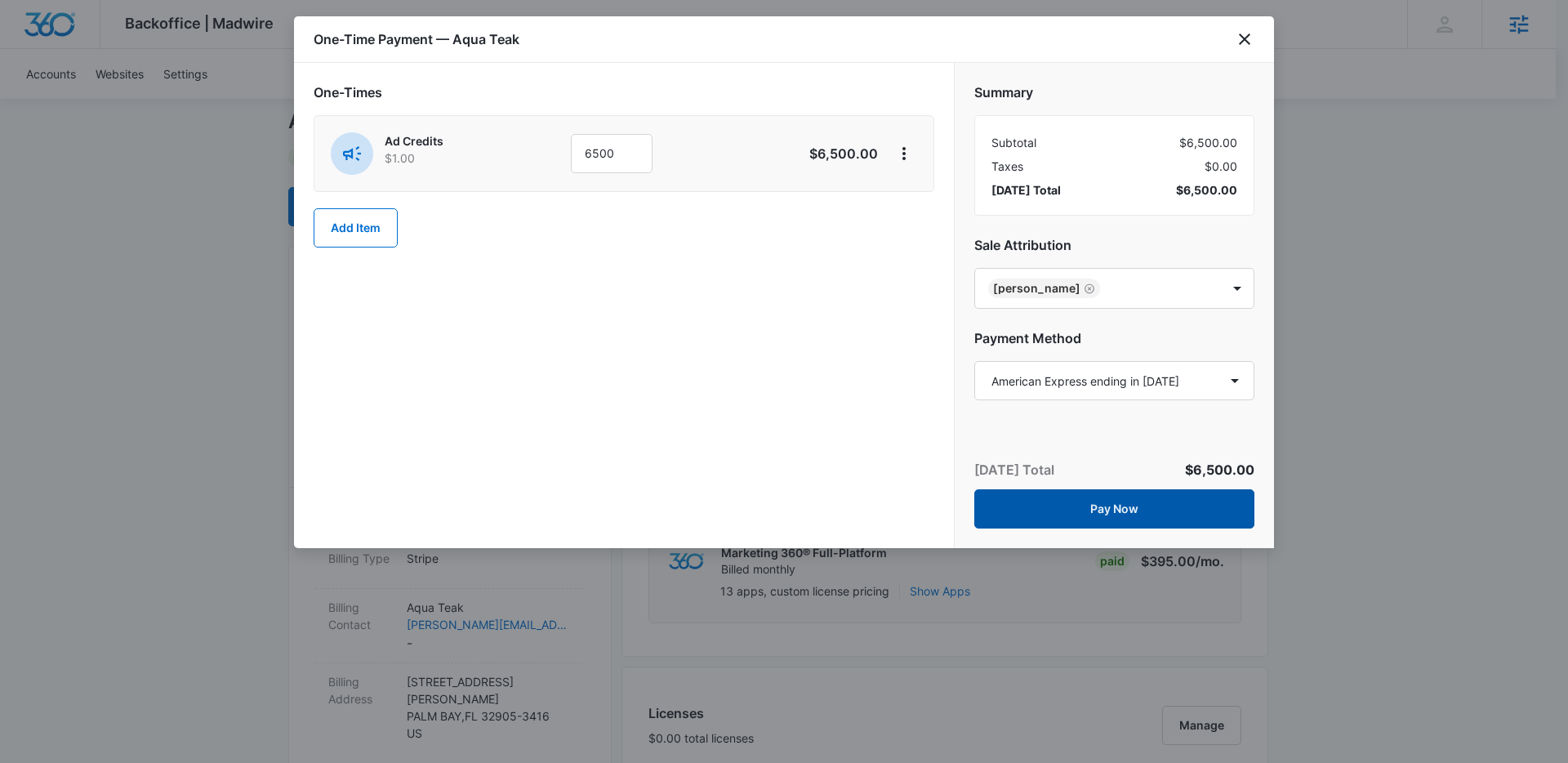
click at [1070, 511] on button "Pay Now" at bounding box center [1114, 509] width 280 height 40
